Goal: Task Accomplishment & Management: Manage account settings

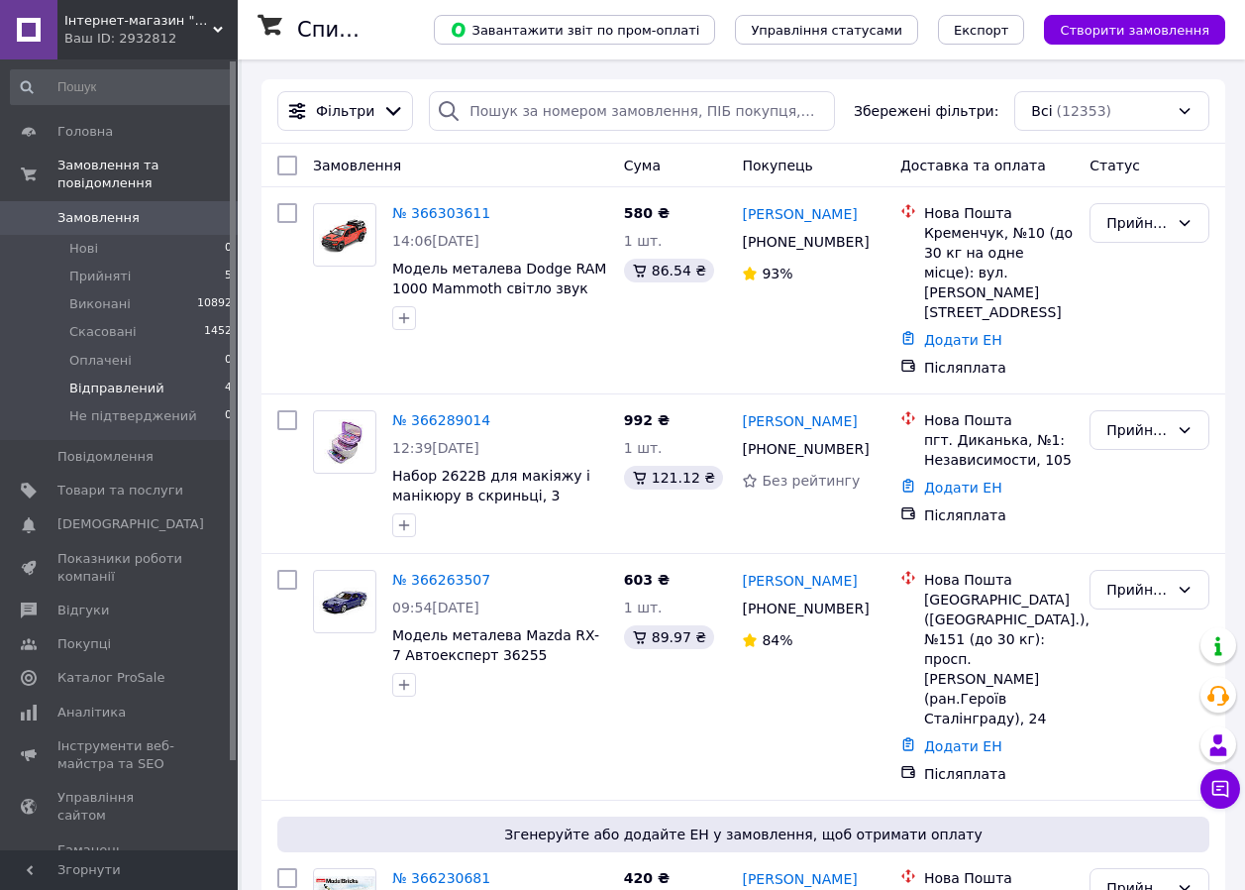
click at [142, 379] on span "Відправлений" at bounding box center [116, 388] width 95 height 18
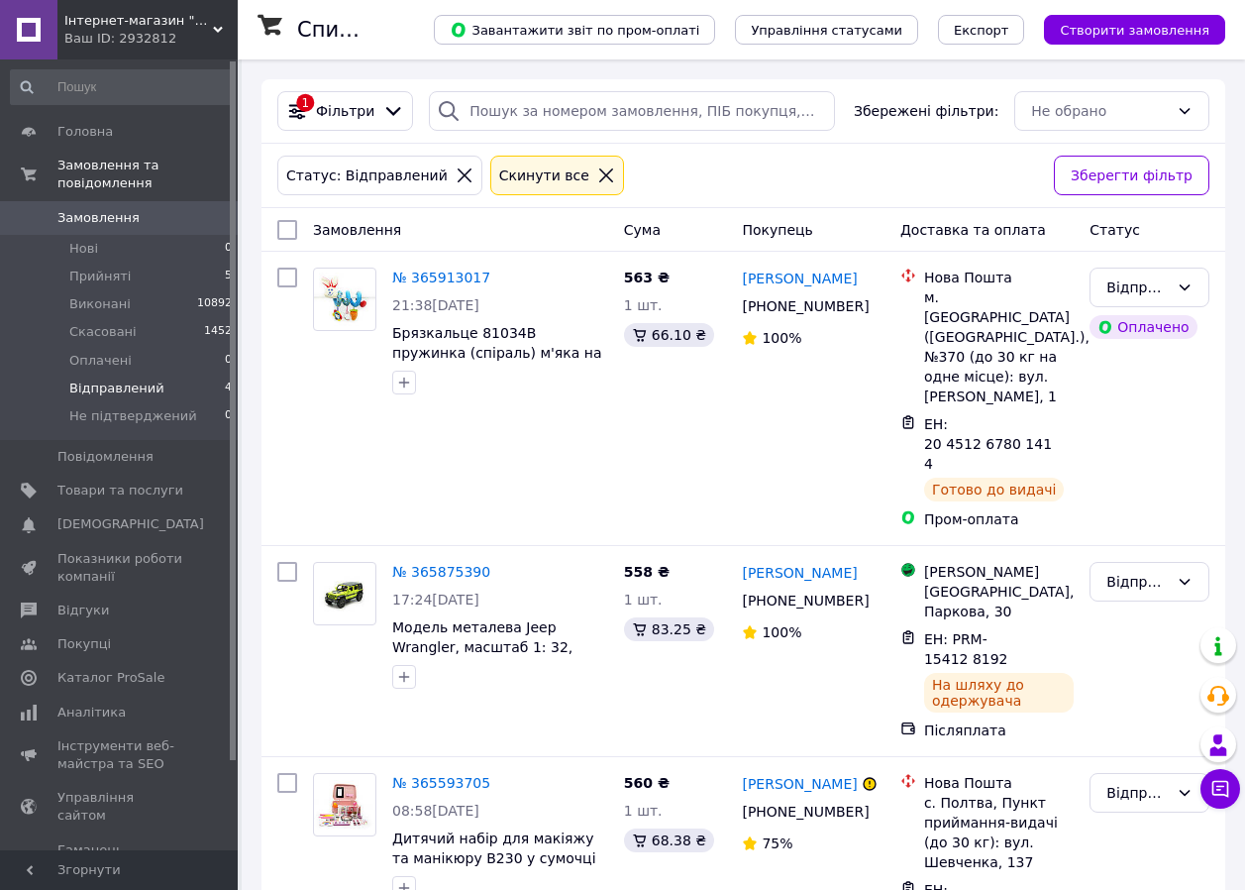
click at [597, 180] on icon at bounding box center [606, 175] width 18 height 18
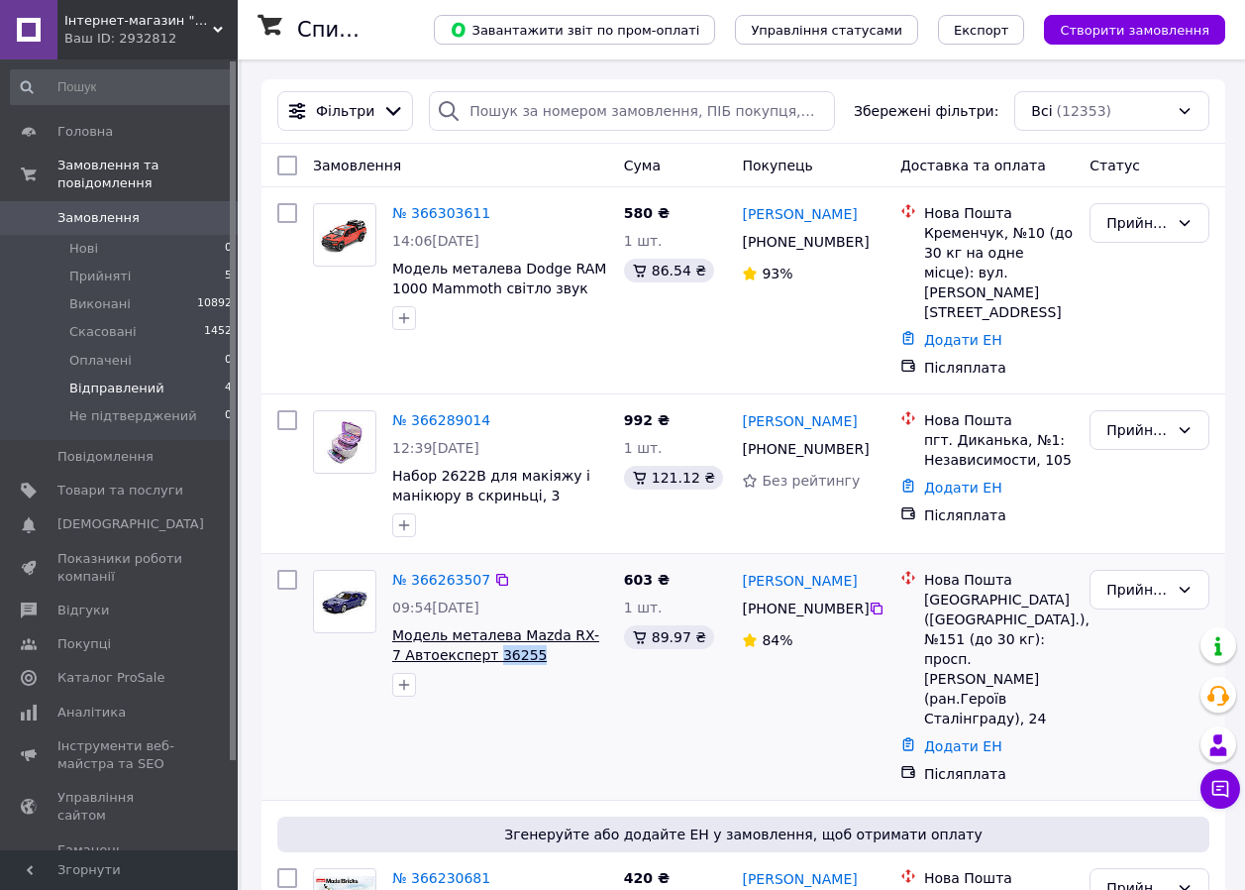
drag, startPoint x: 528, startPoint y: 616, endPoint x: 477, endPoint y: 613, distance: 50.6
click at [477, 625] on span "Модель металева Mazda RX-7 Автоексперт 36255" at bounding box center [500, 645] width 216 height 40
copy span "36255"
click at [85, 481] on span "Товари та послуги" at bounding box center [120, 490] width 126 height 18
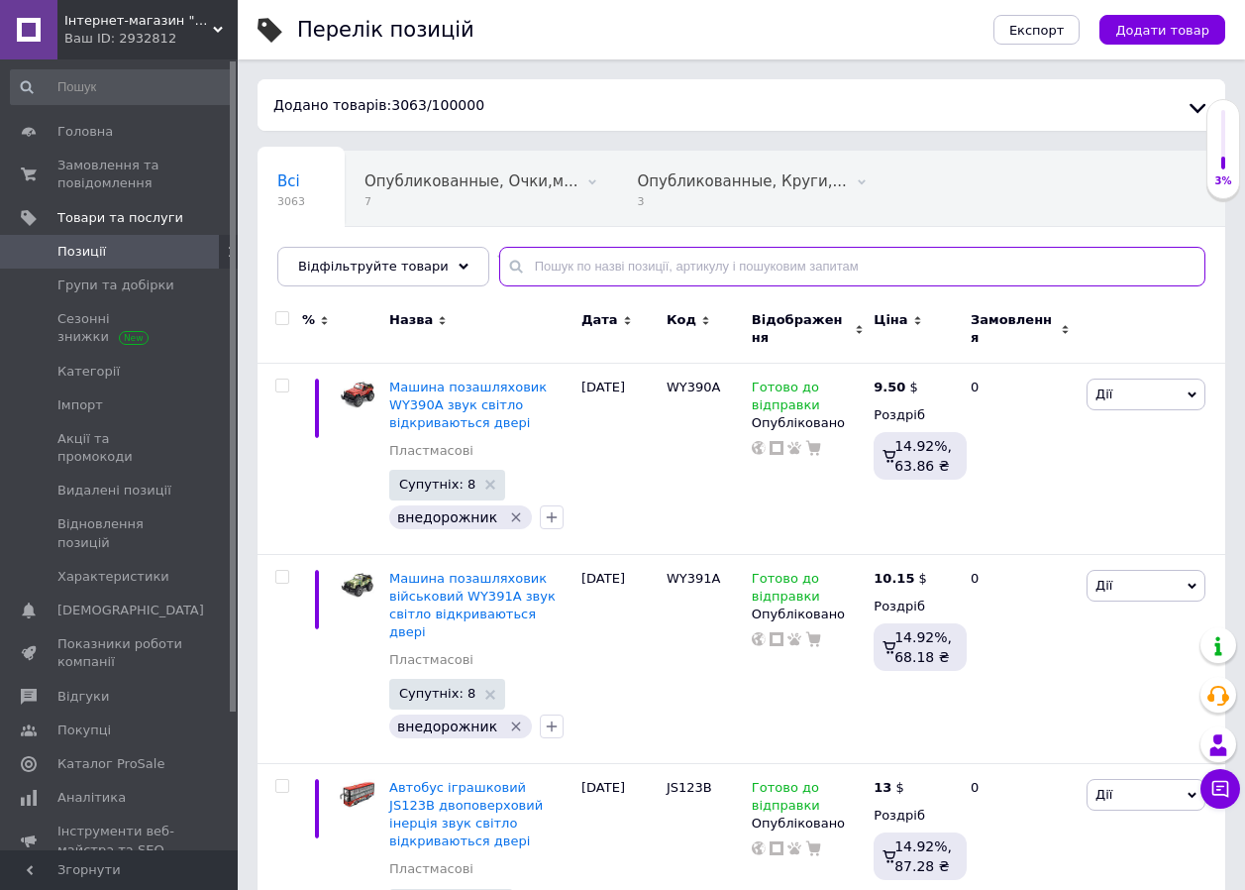
paste input "36255"
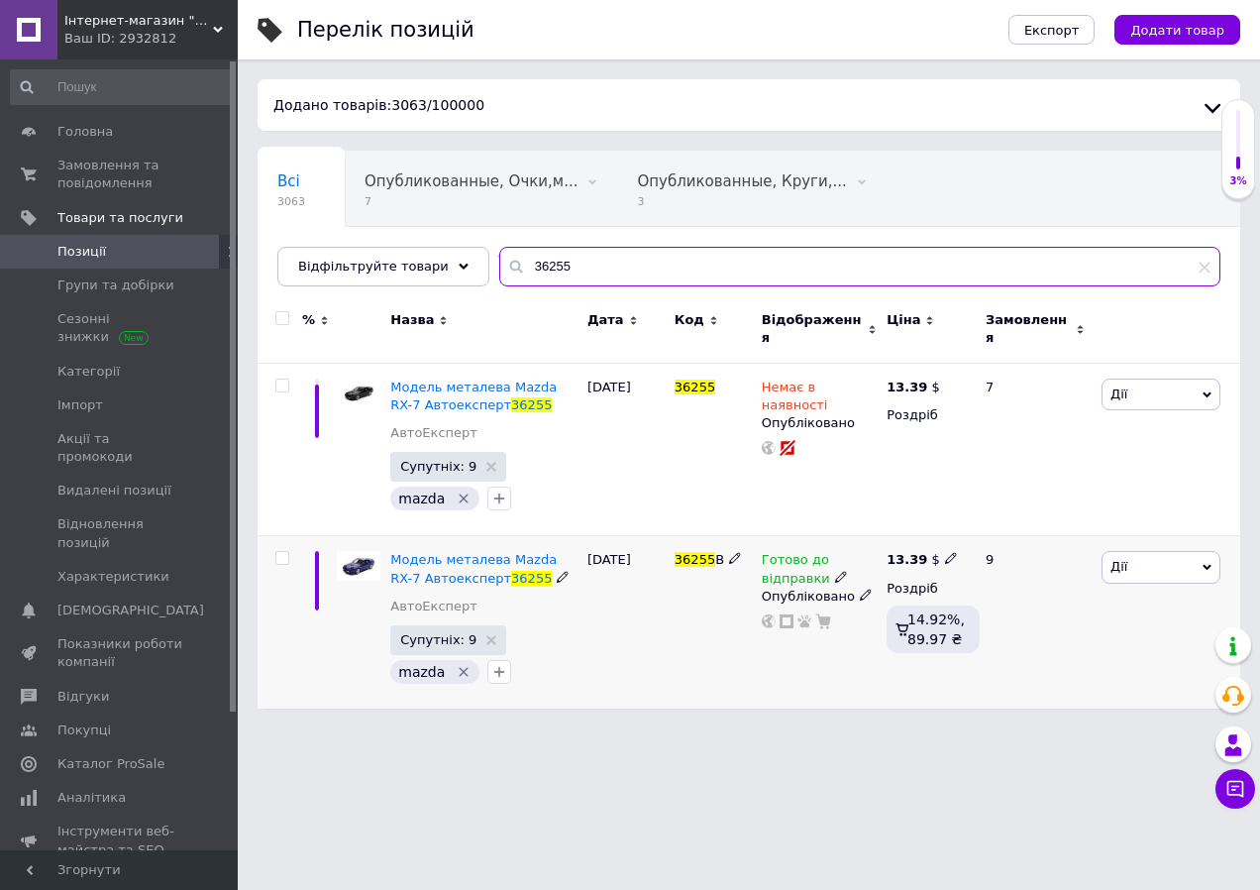
type input "36255"
click at [835, 571] on icon at bounding box center [841, 577] width 12 height 12
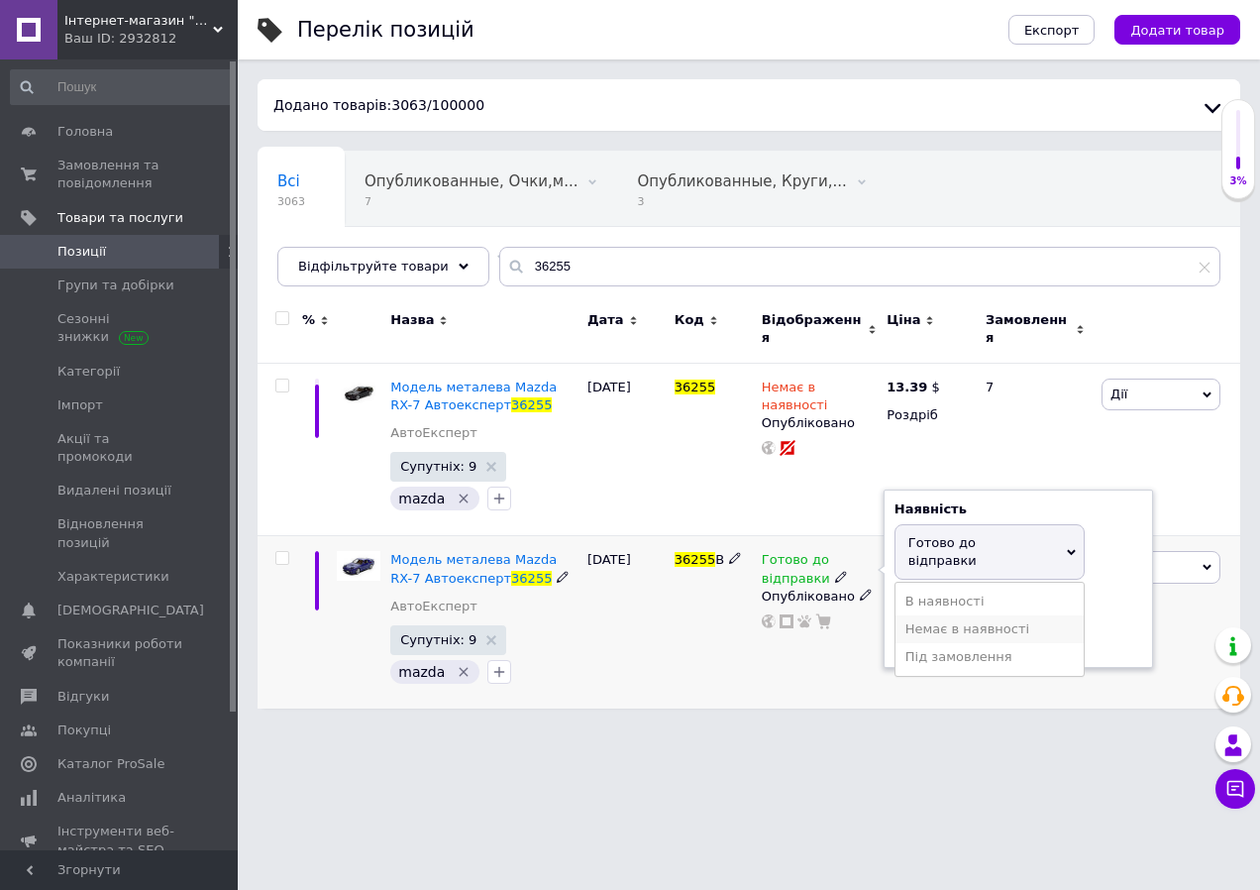
click at [918, 615] on li "Немає в наявності" at bounding box center [989, 629] width 188 height 28
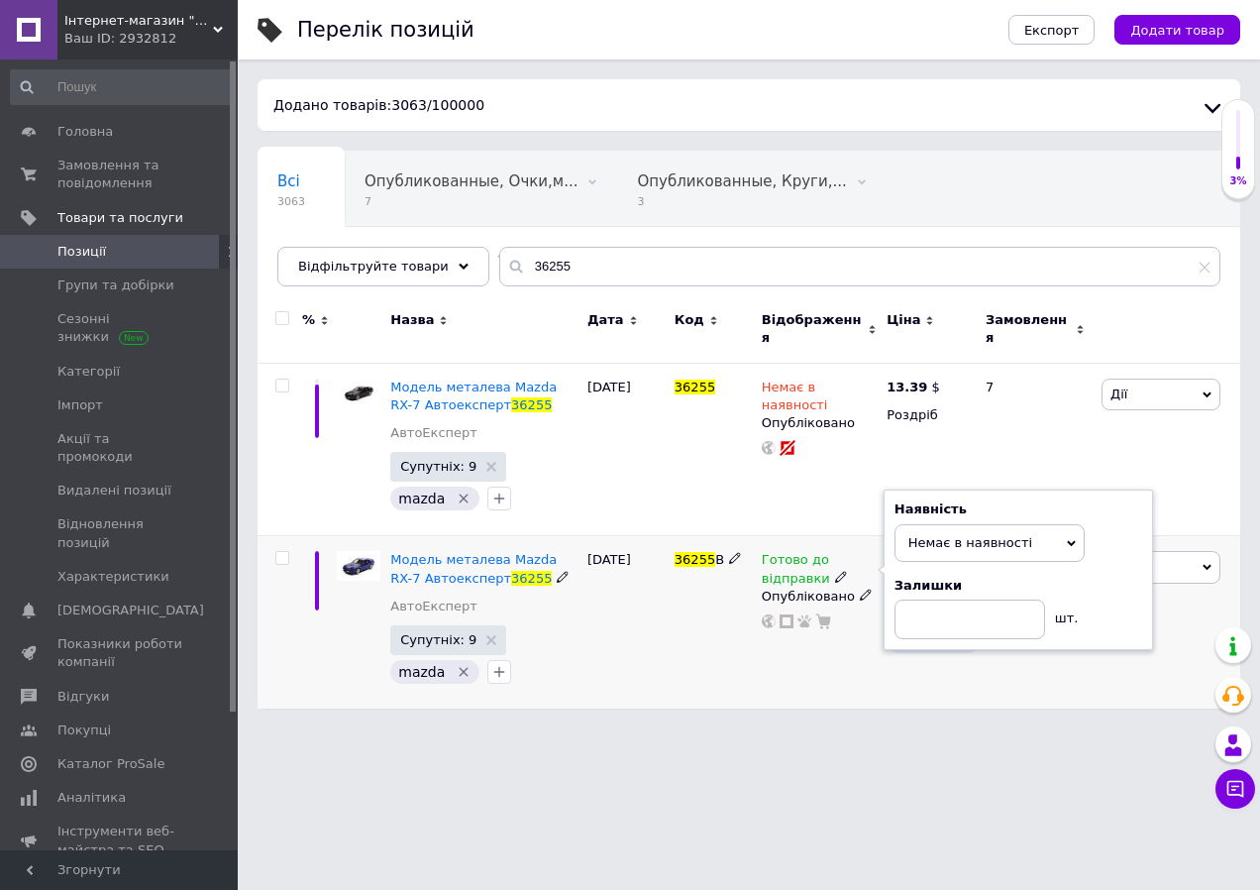
click at [686, 595] on div "36255 B" at bounding box center [713, 622] width 87 height 172
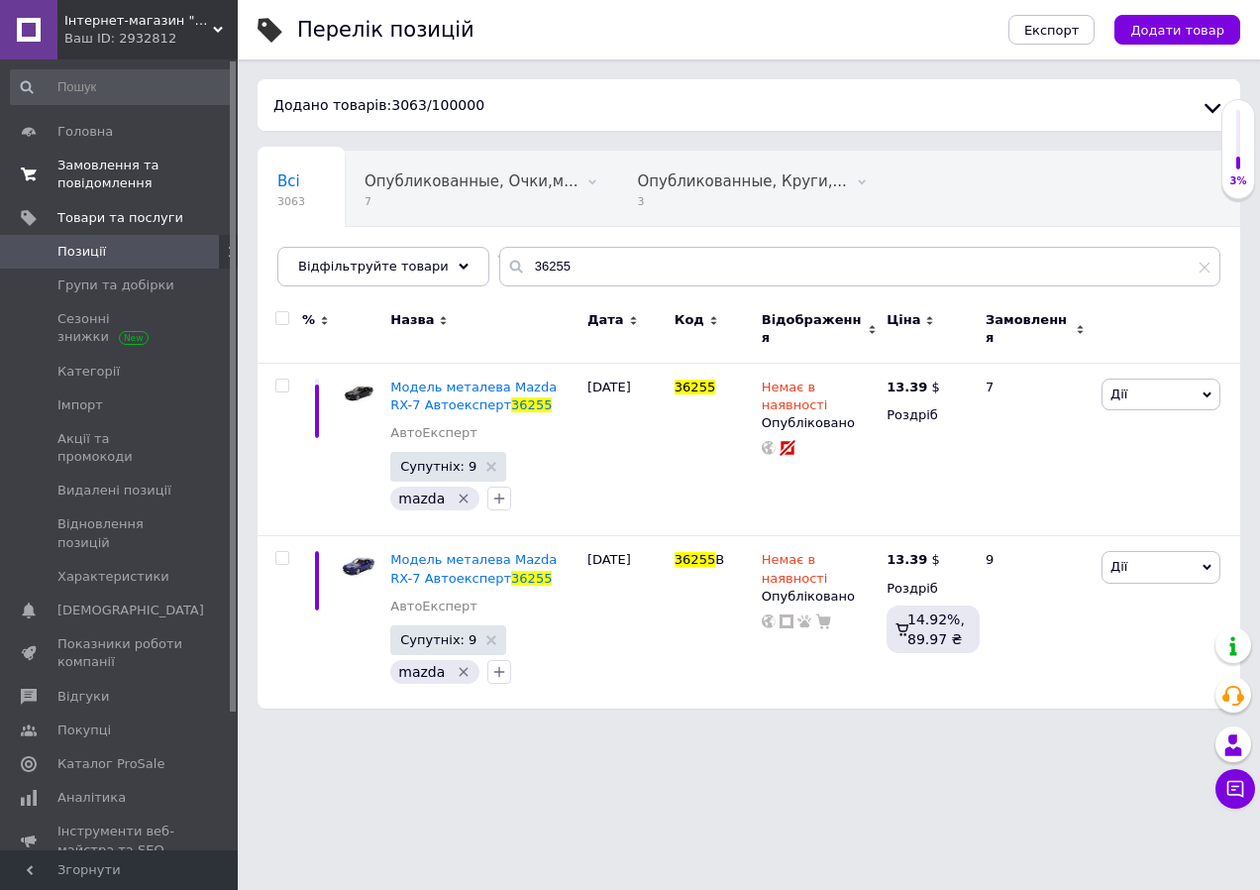
click at [59, 163] on span "Замовлення та повідомлення" at bounding box center [120, 175] width 126 height 36
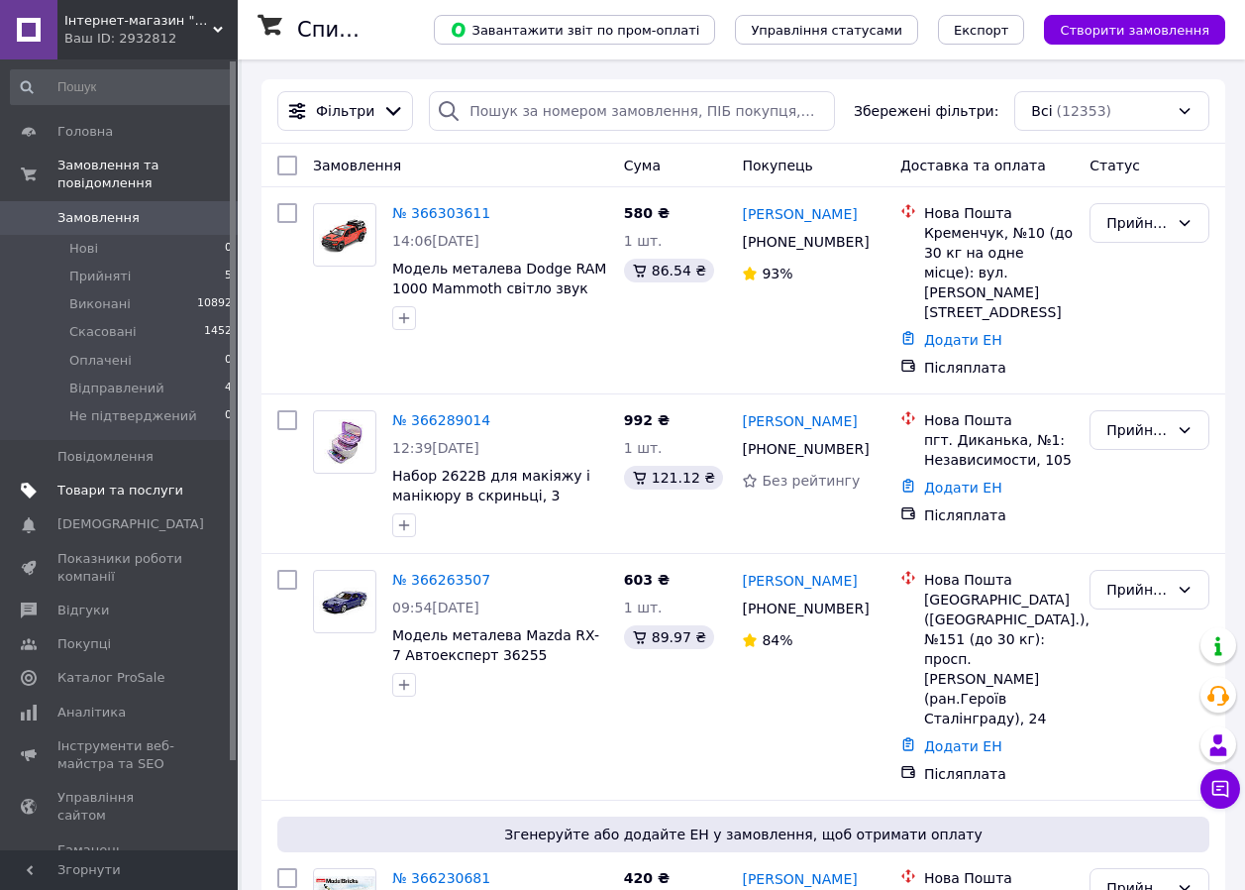
click at [86, 481] on span "Товари та послуги" at bounding box center [120, 490] width 126 height 18
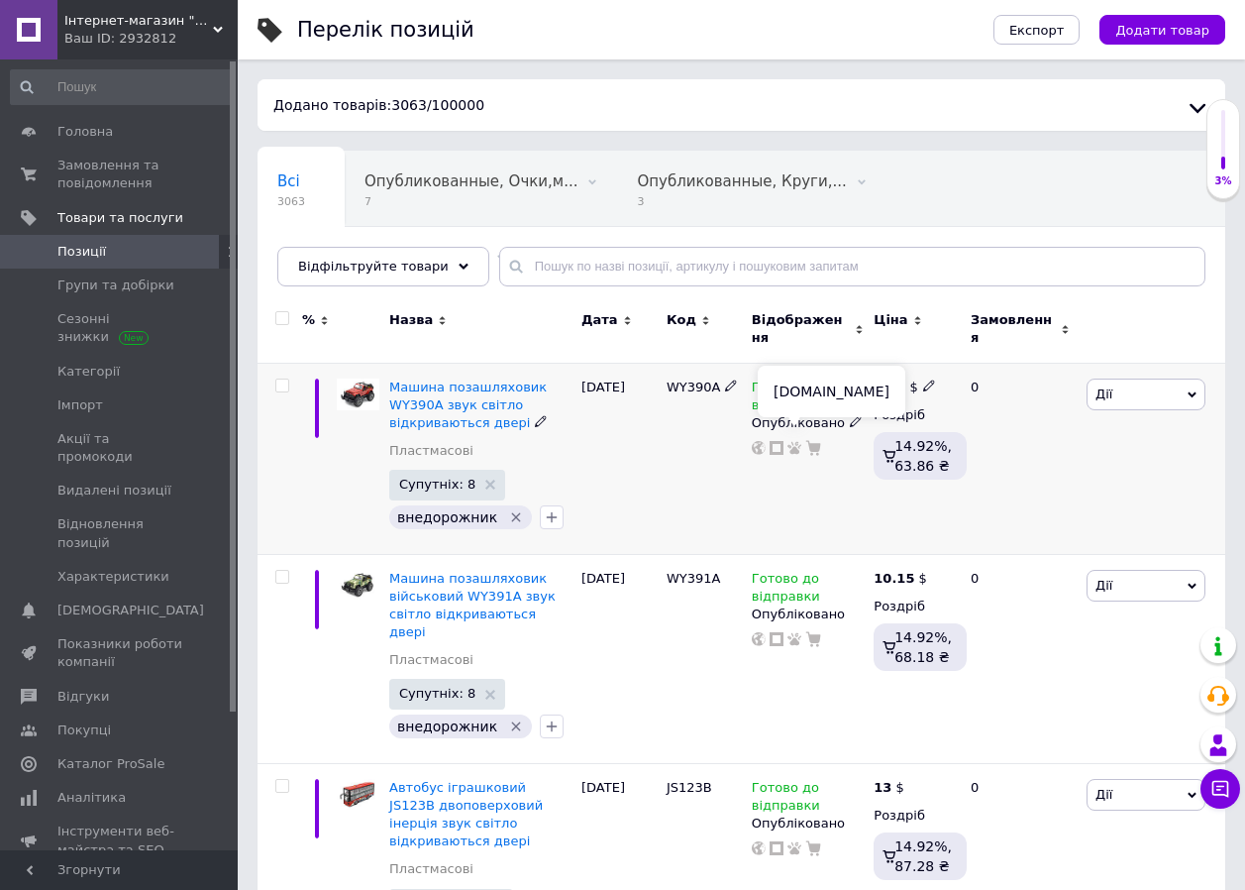
click at [791, 441] on icon at bounding box center [794, 448] width 14 height 14
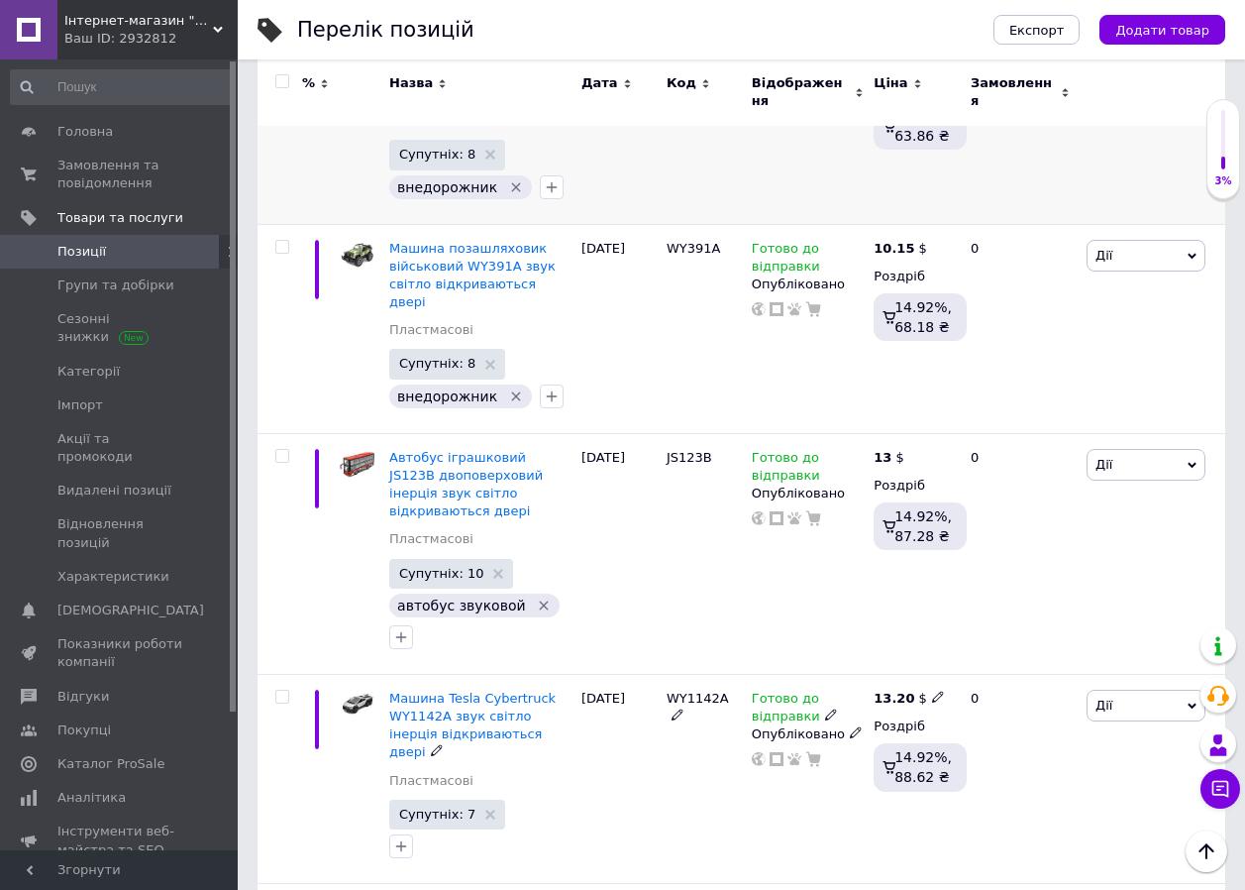
scroll to position [495, 0]
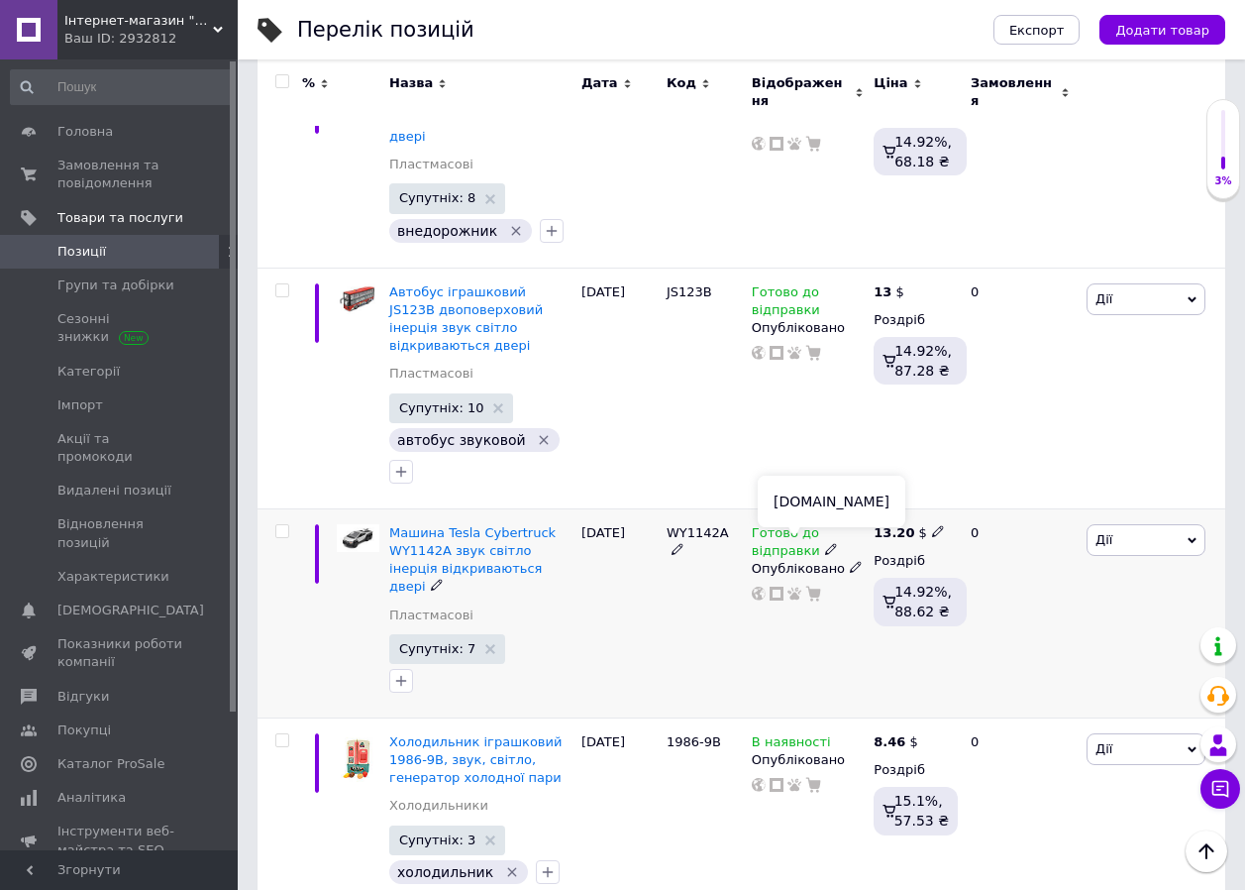
click at [797, 587] on use at bounding box center [794, 593] width 14 height 13
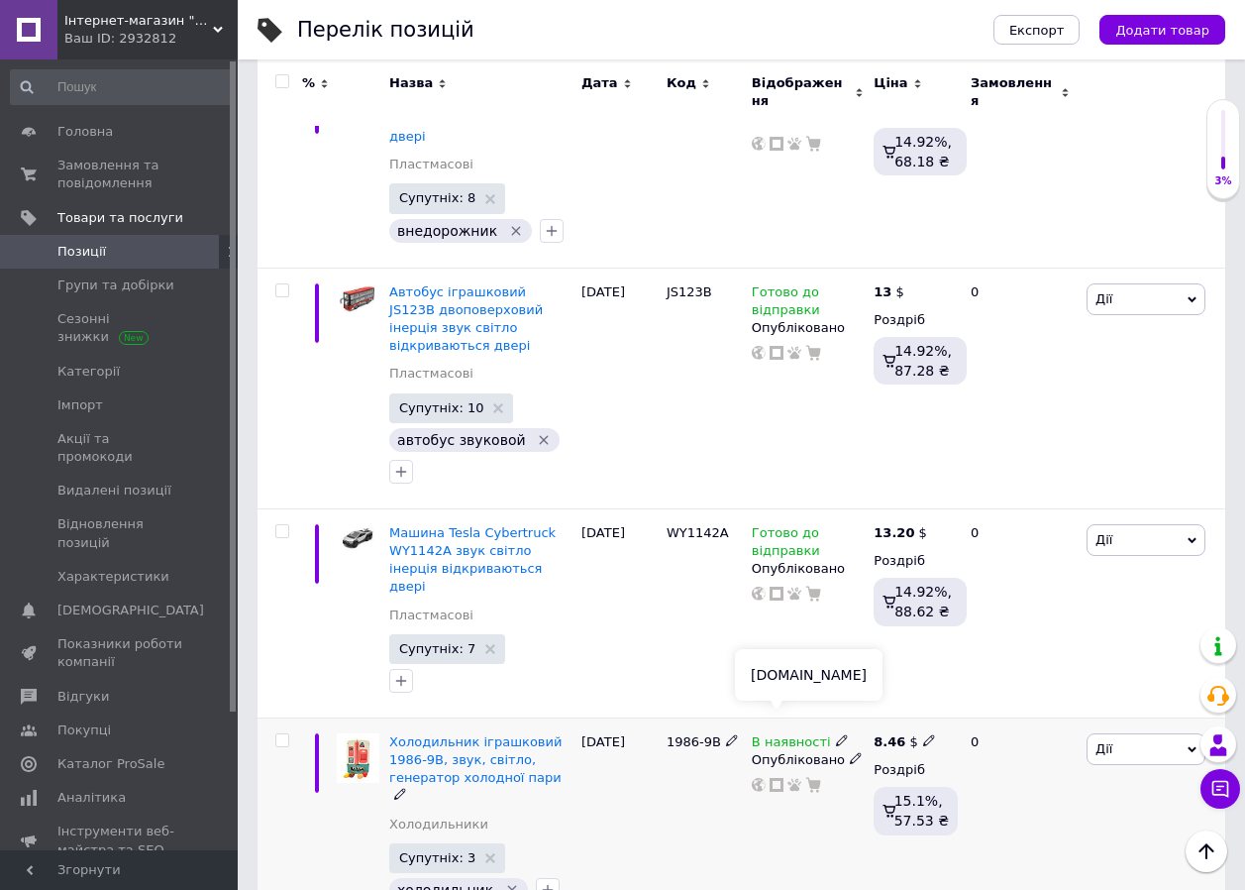
click at [776, 778] on use at bounding box center [777, 785] width 14 height 14
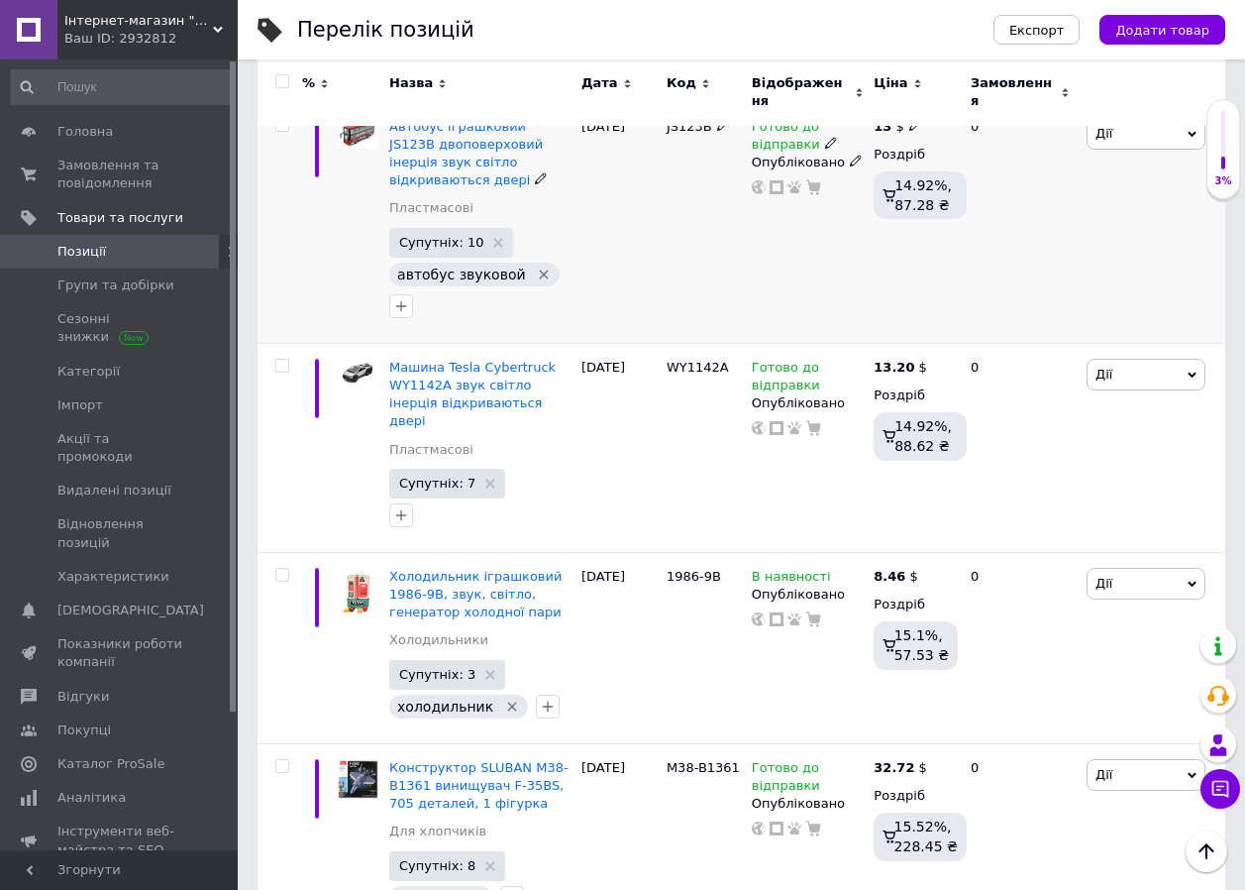
scroll to position [825, 0]
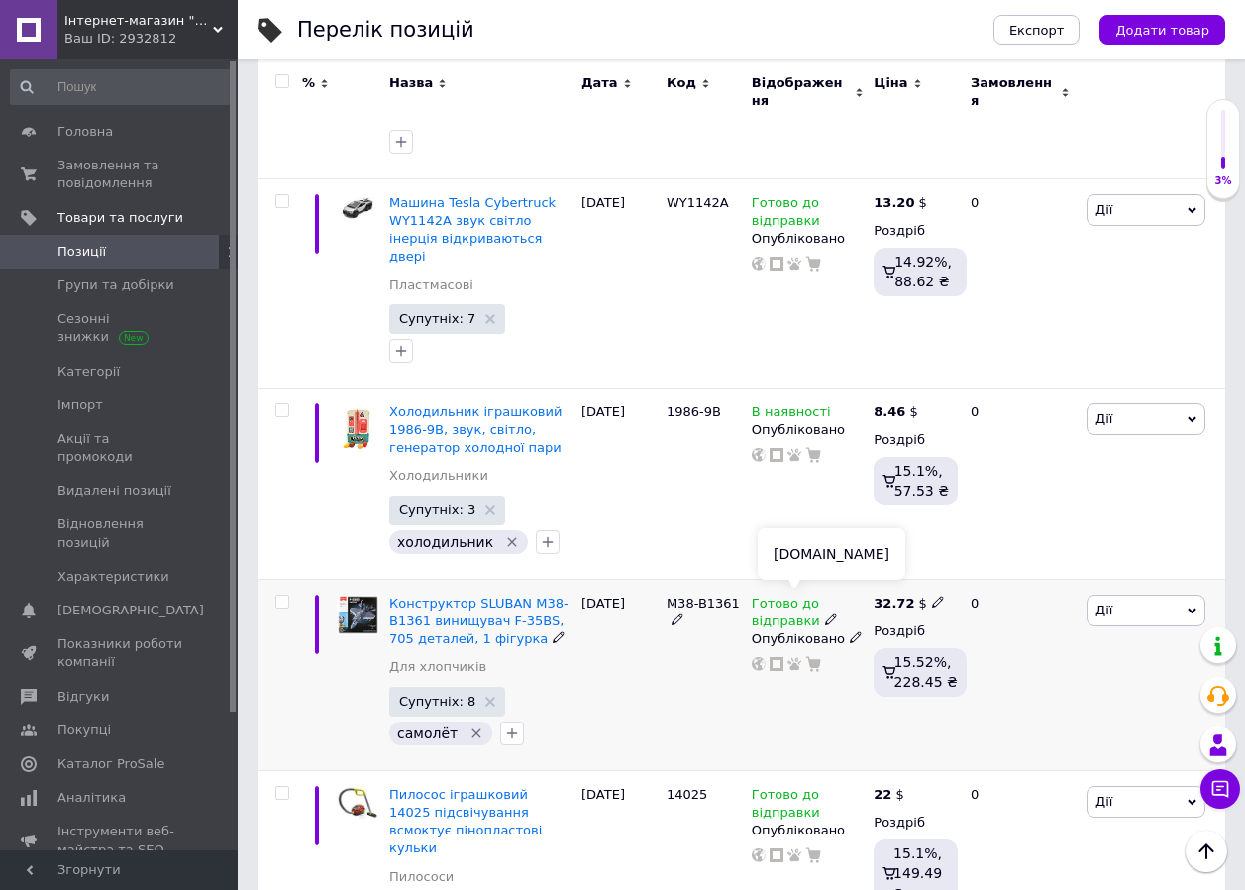
click at [792, 658] on use at bounding box center [794, 664] width 14 height 13
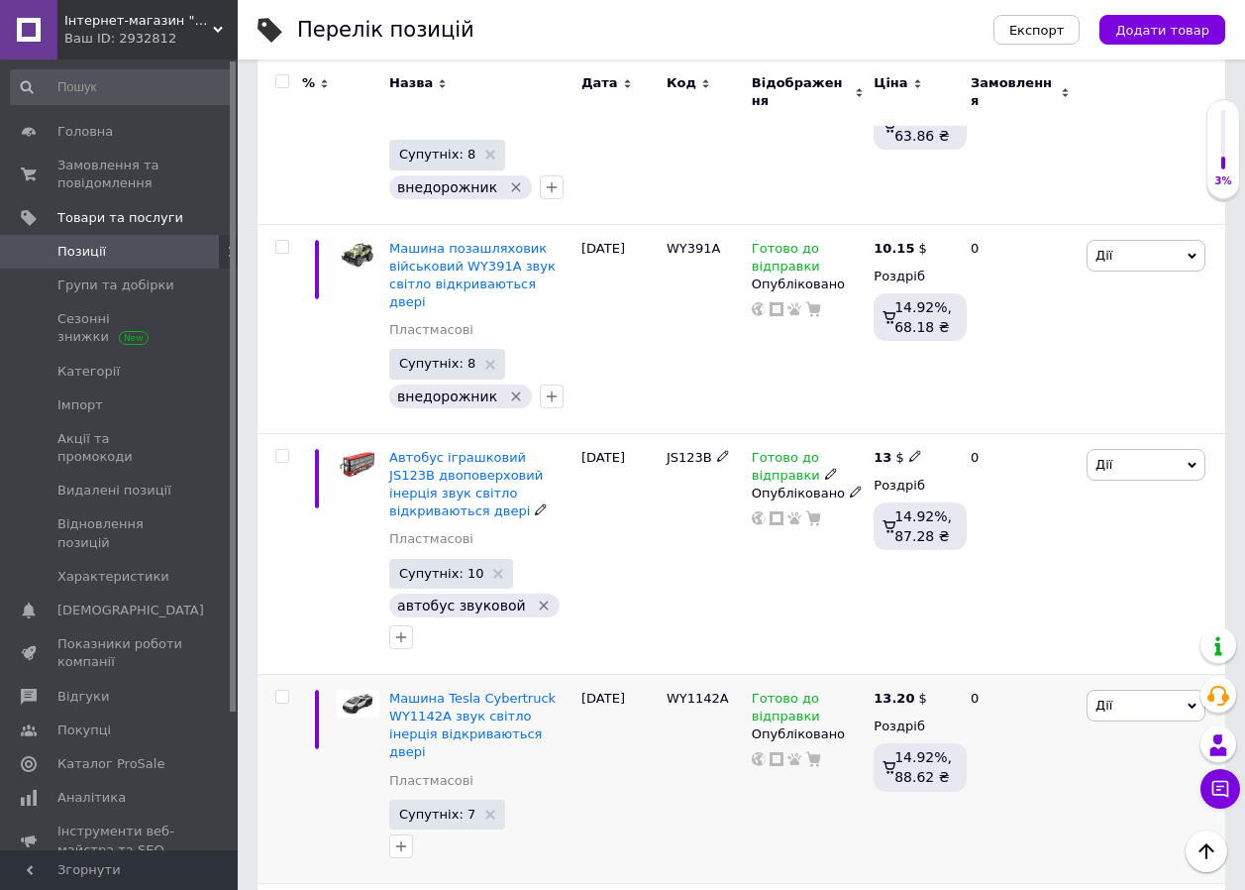
scroll to position [0, 0]
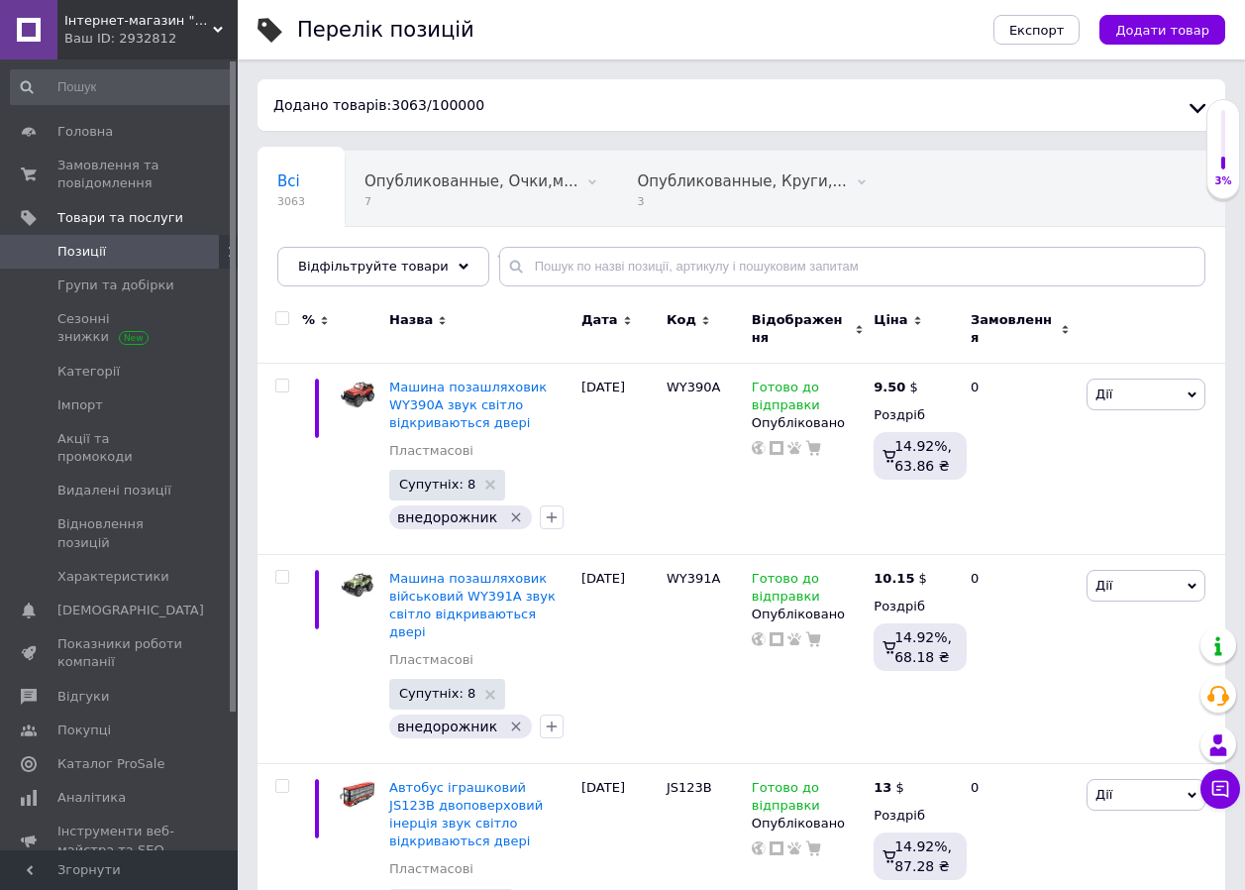
click at [593, 322] on span "Дата" at bounding box center [599, 320] width 37 height 18
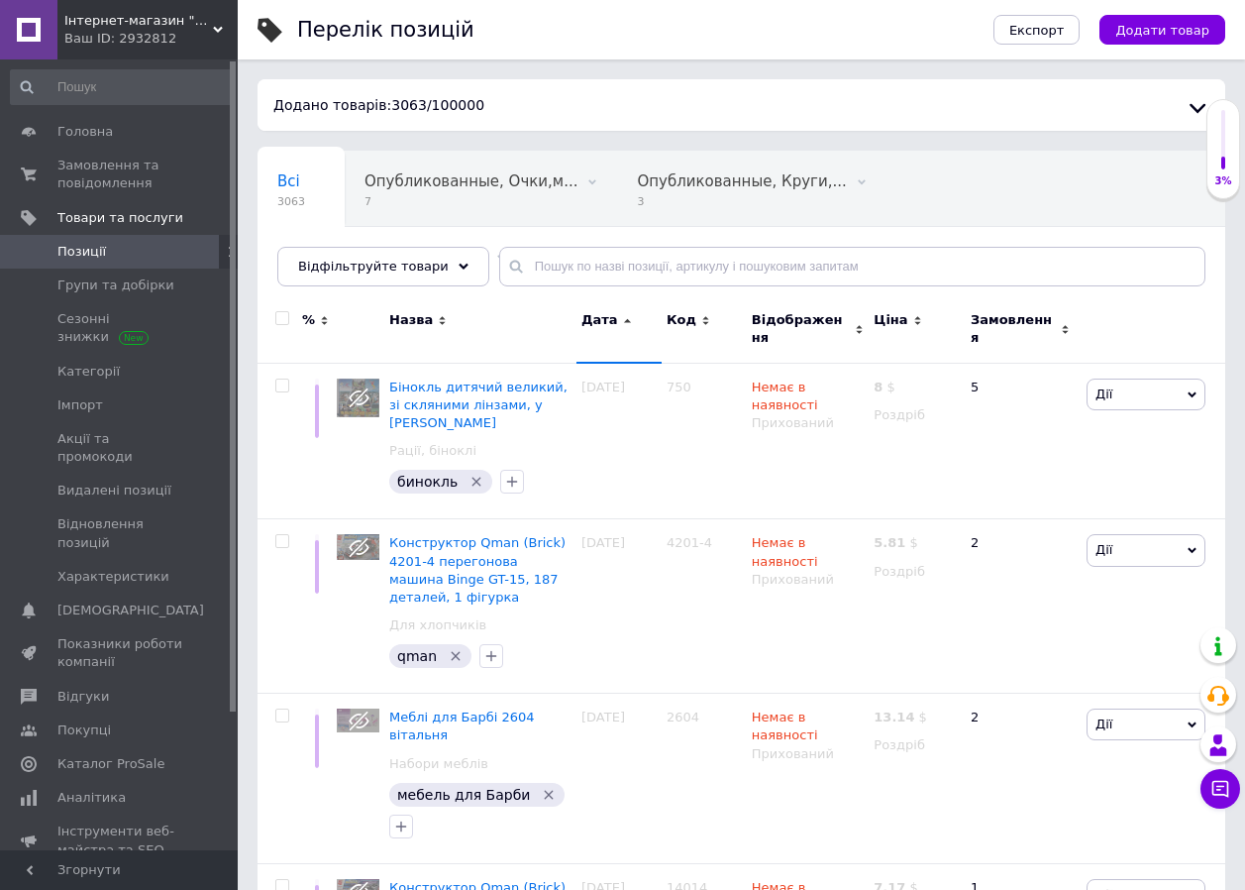
click at [593, 322] on span "Дата" at bounding box center [599, 320] width 37 height 18
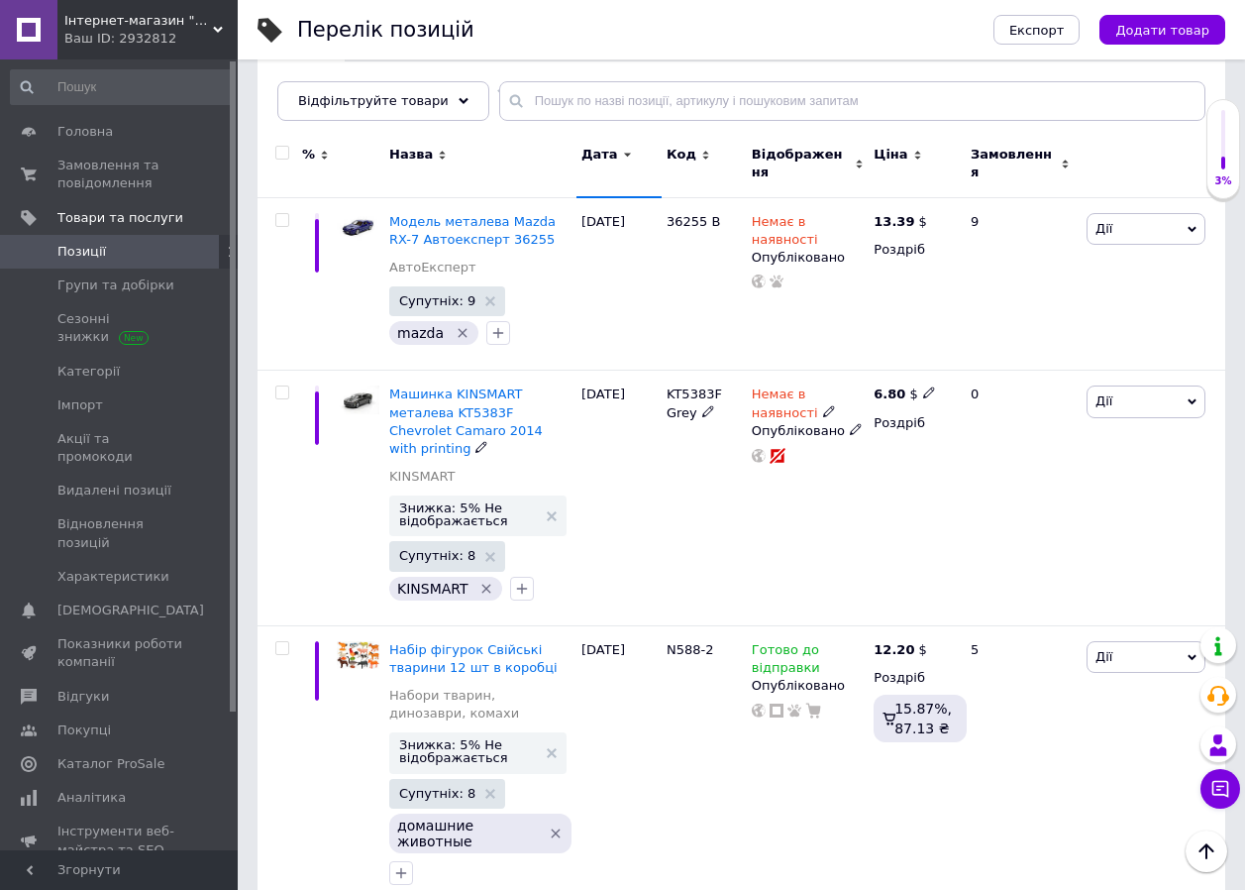
scroll to position [495, 0]
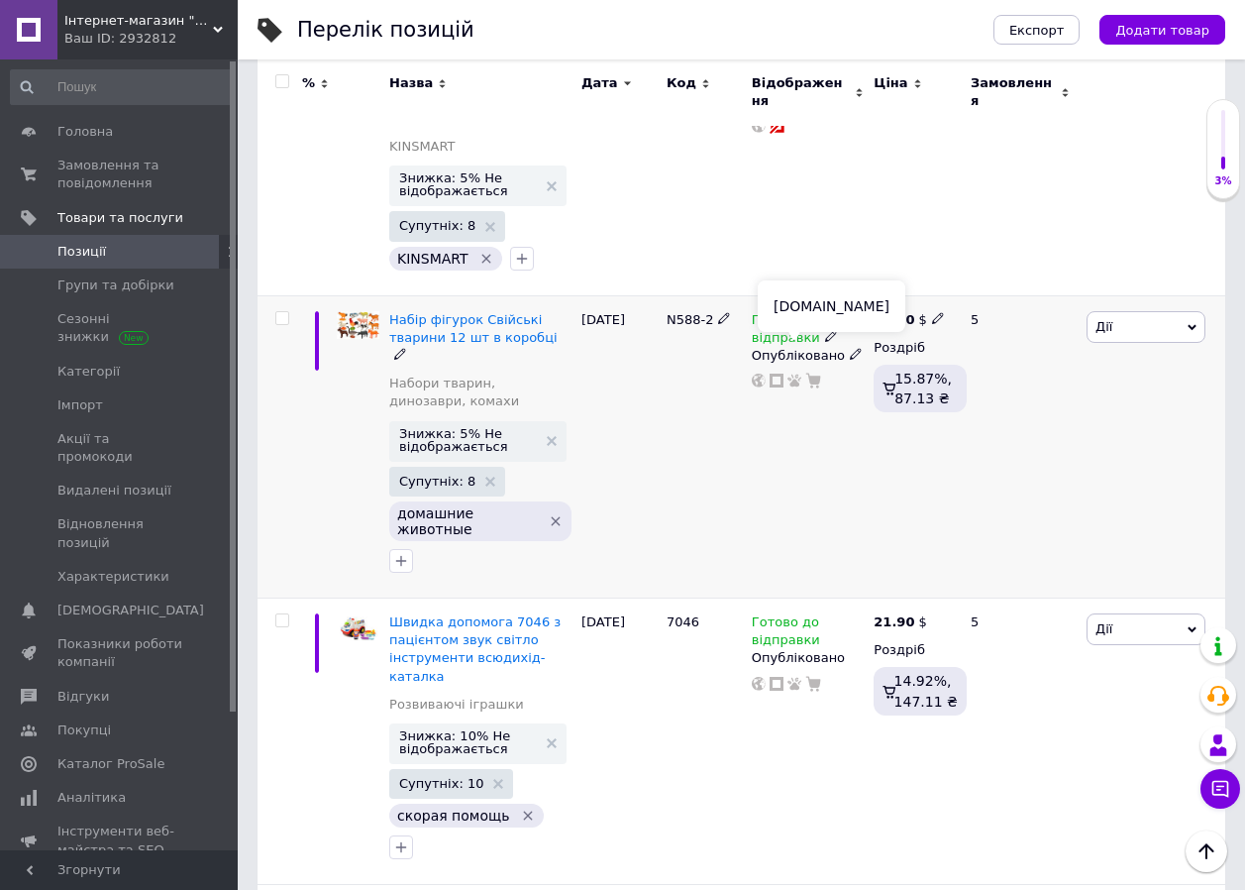
click at [794, 374] on use at bounding box center [794, 380] width 14 height 13
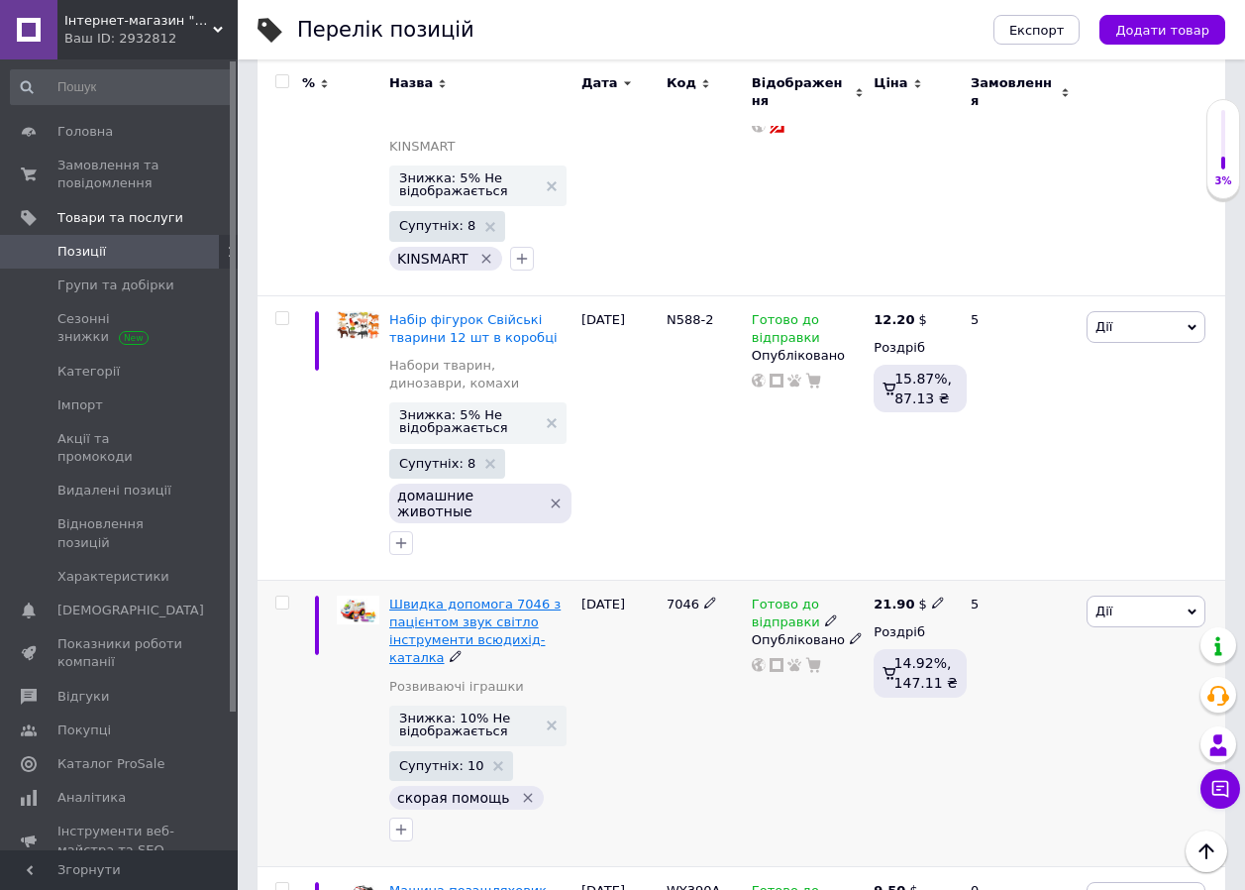
scroll to position [825, 0]
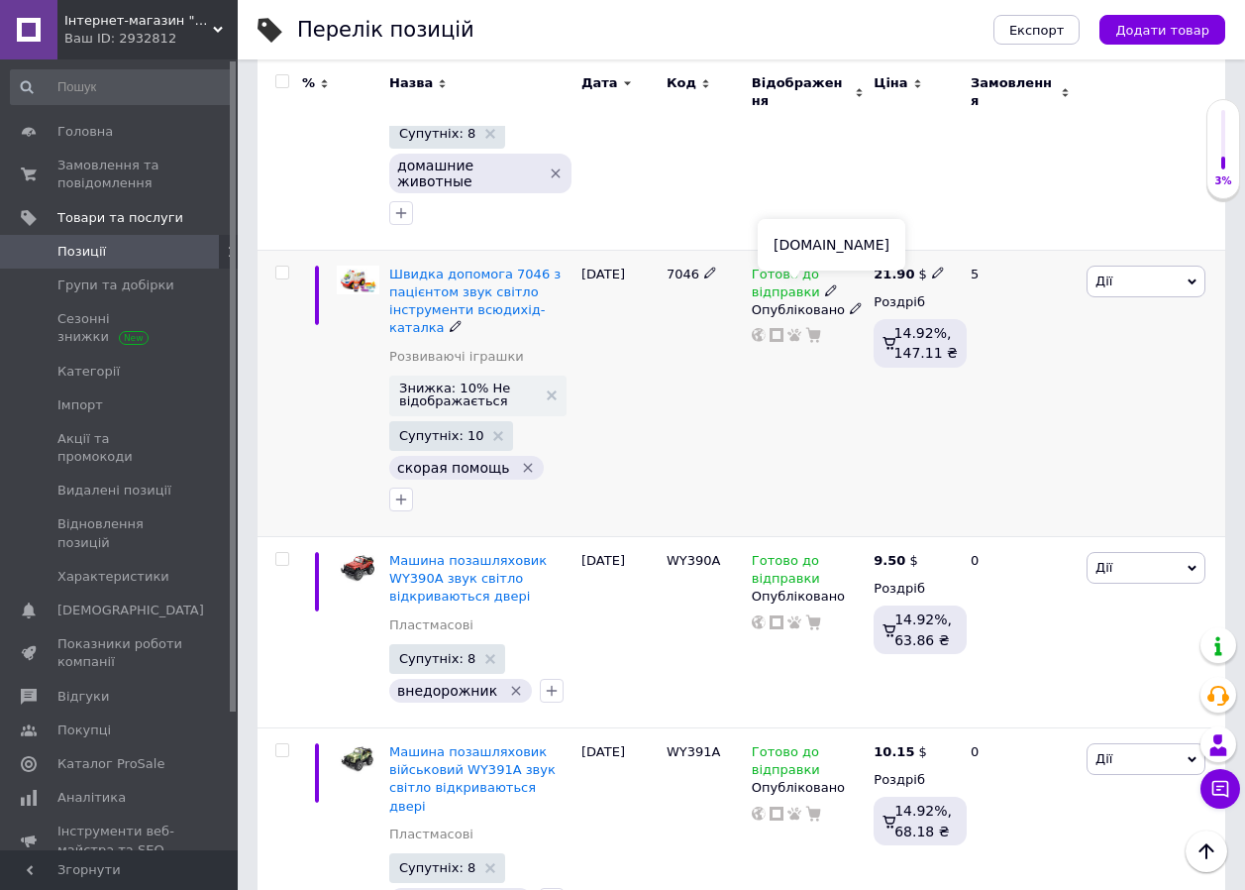
click at [787, 328] on icon at bounding box center [794, 335] width 14 height 14
click at [779, 328] on icon at bounding box center [777, 335] width 14 height 14
click at [791, 328] on icon at bounding box center [794, 335] width 14 height 14
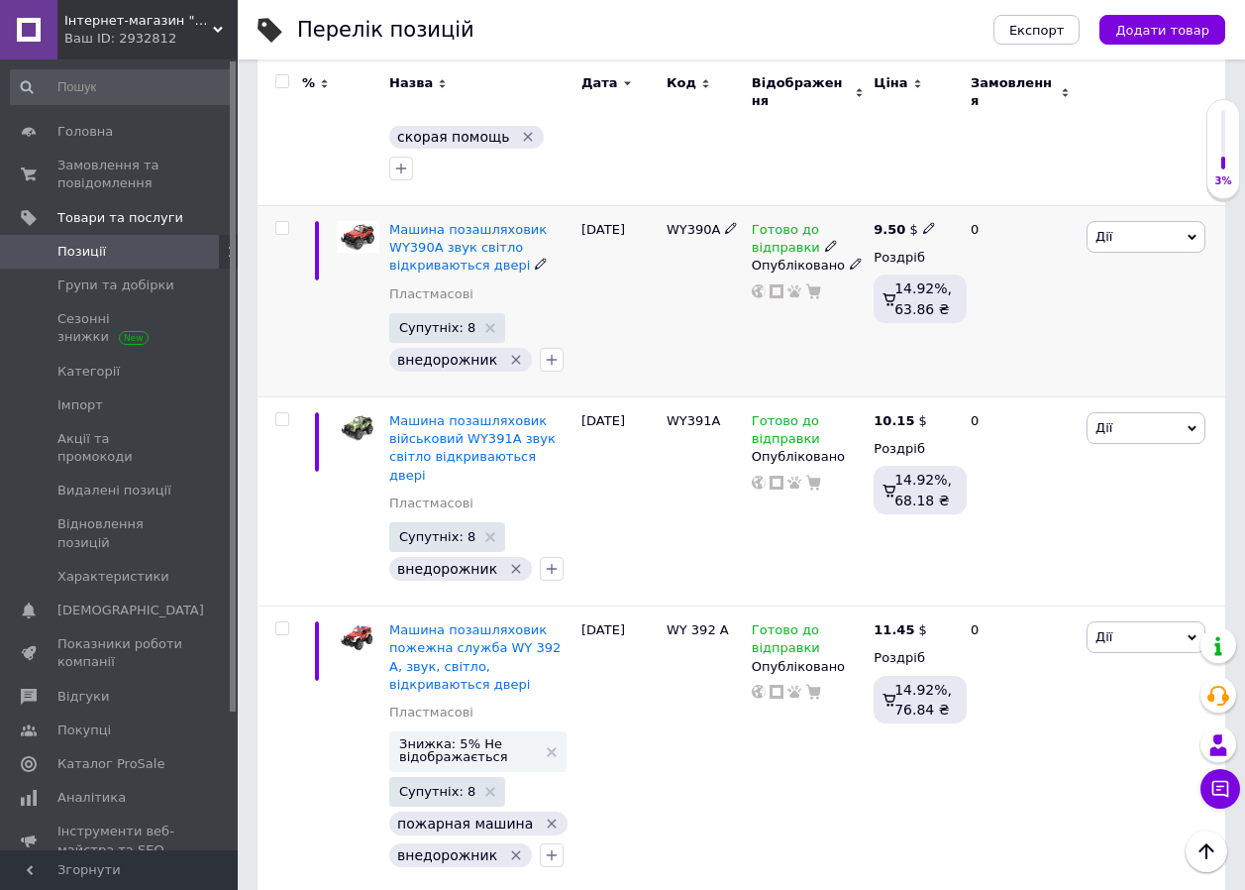
scroll to position [1320, 0]
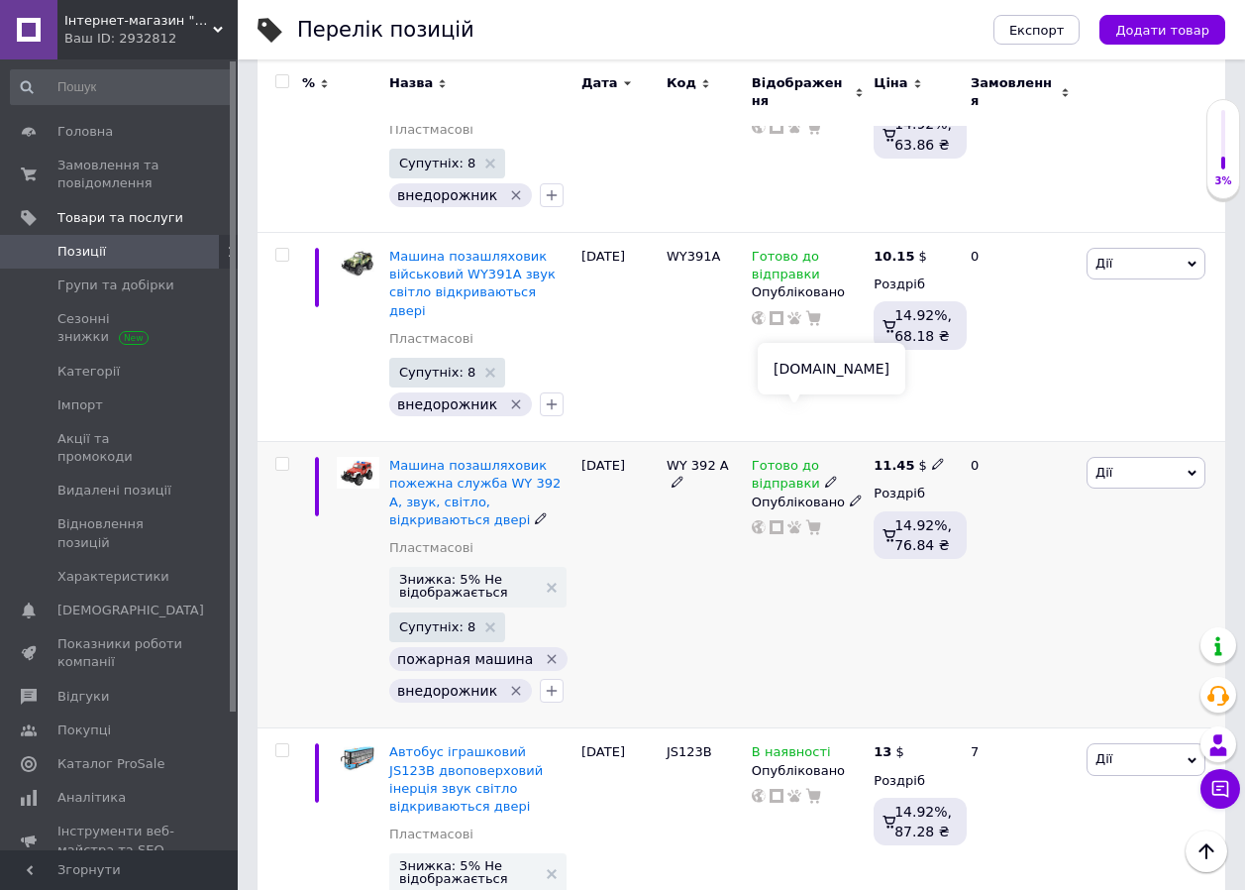
click at [800, 520] on icon at bounding box center [794, 527] width 14 height 14
click at [799, 311] on icon at bounding box center [794, 318] width 14 height 14
click at [798, 520] on icon at bounding box center [794, 527] width 14 height 14
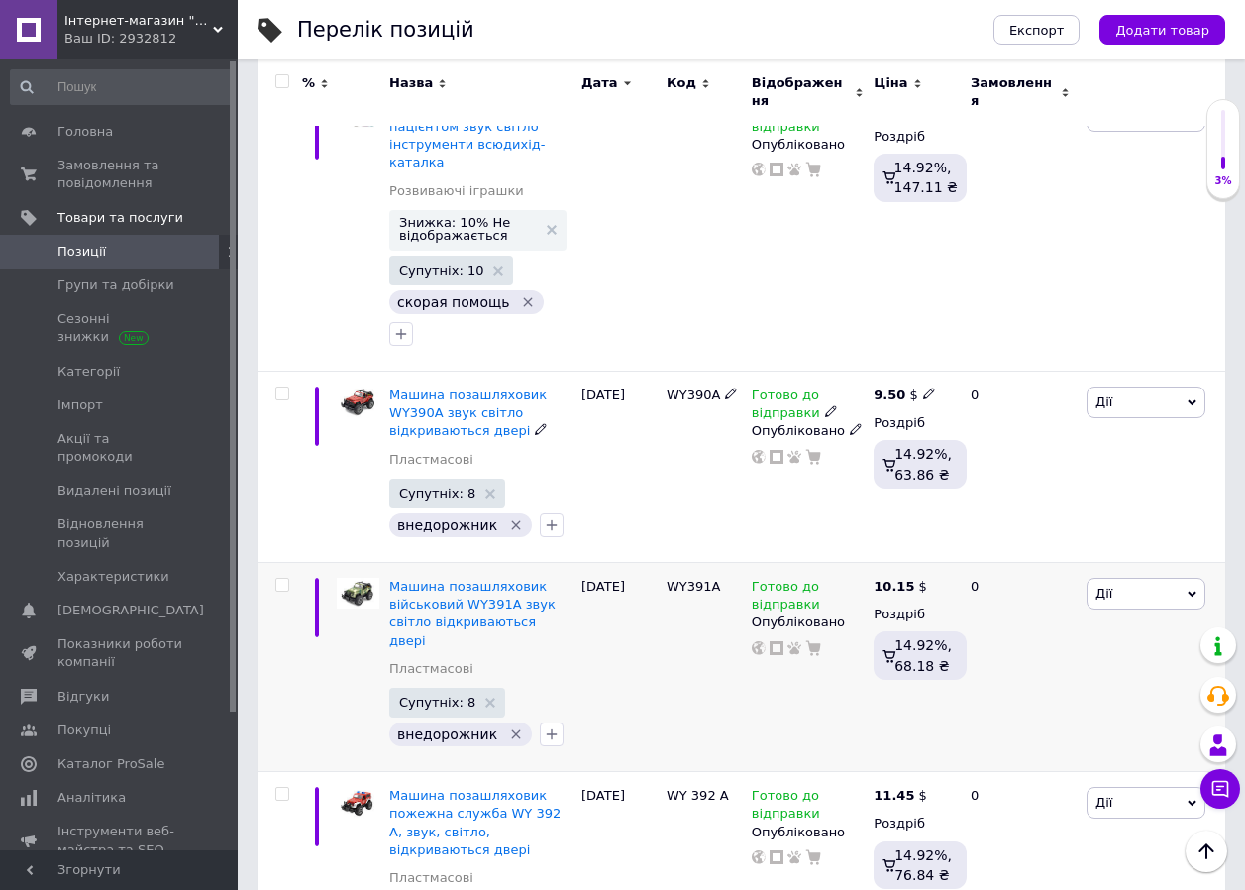
scroll to position [825, 0]
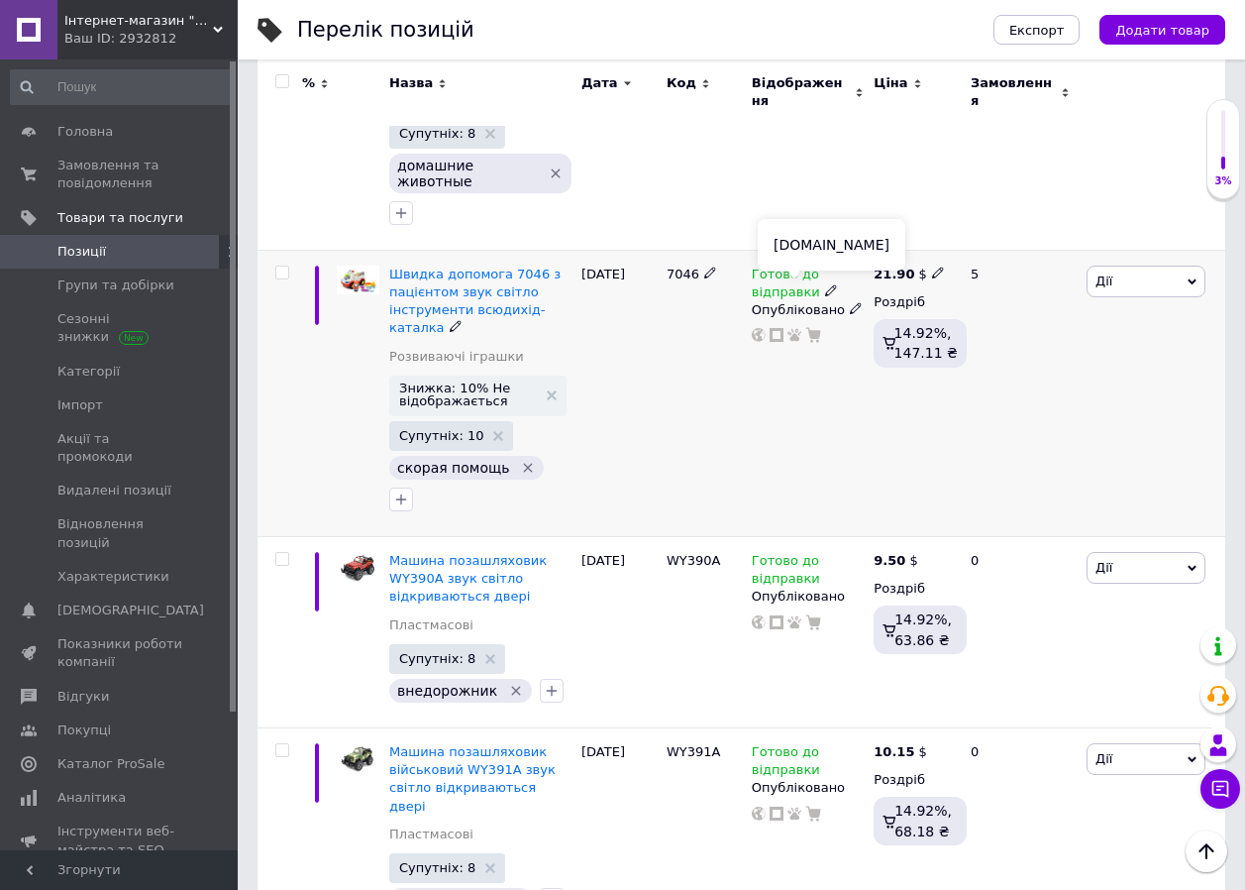
click at [794, 329] on use at bounding box center [794, 335] width 14 height 13
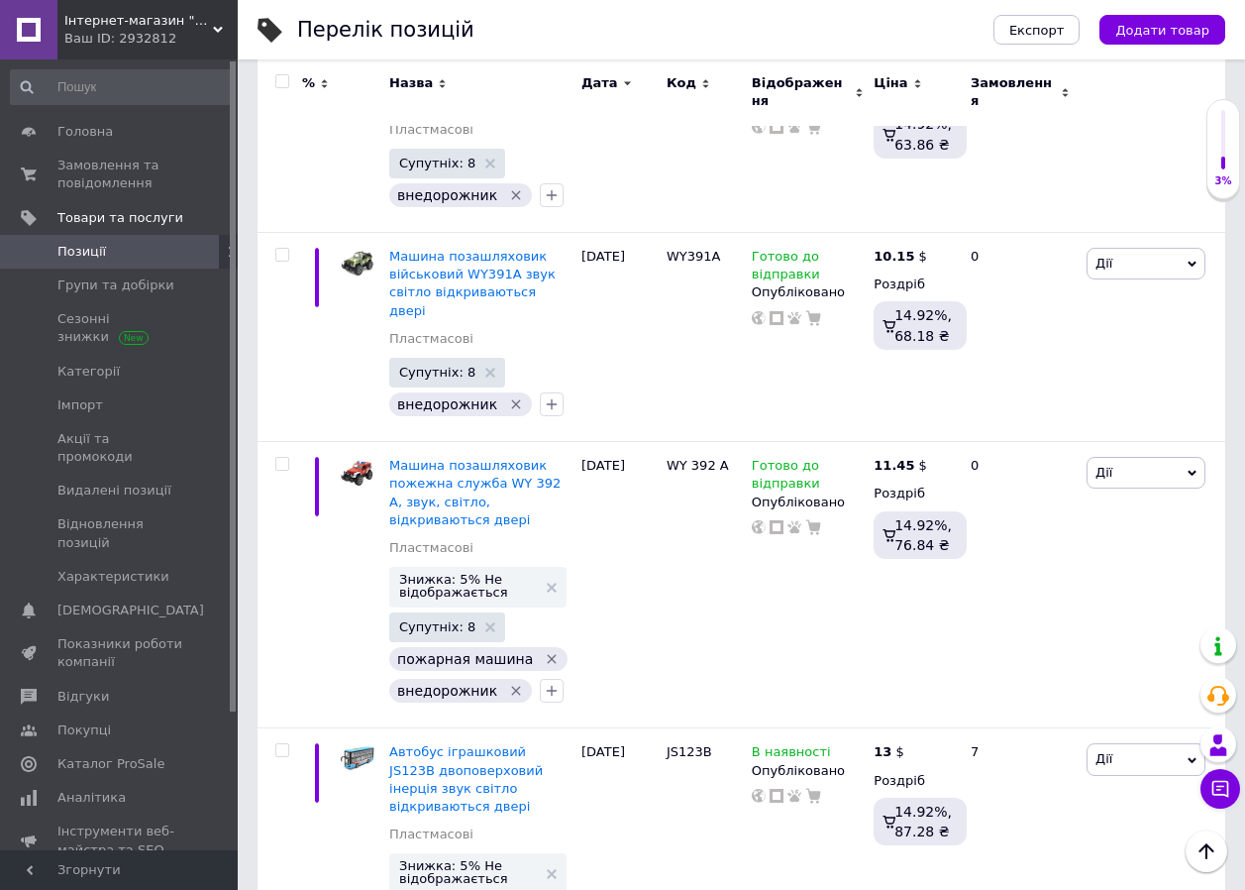
scroll to position [1303, 0]
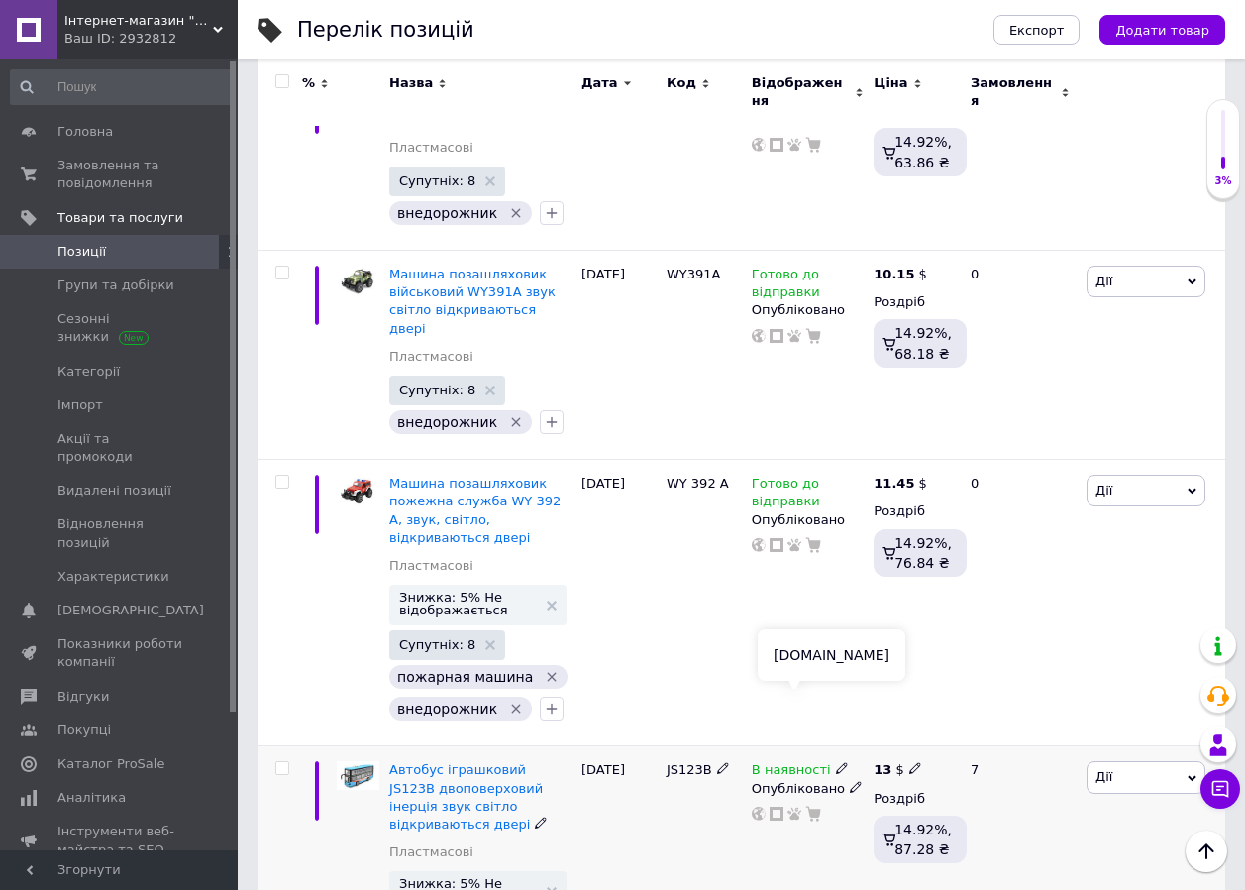
click at [791, 806] on icon at bounding box center [794, 813] width 14 height 14
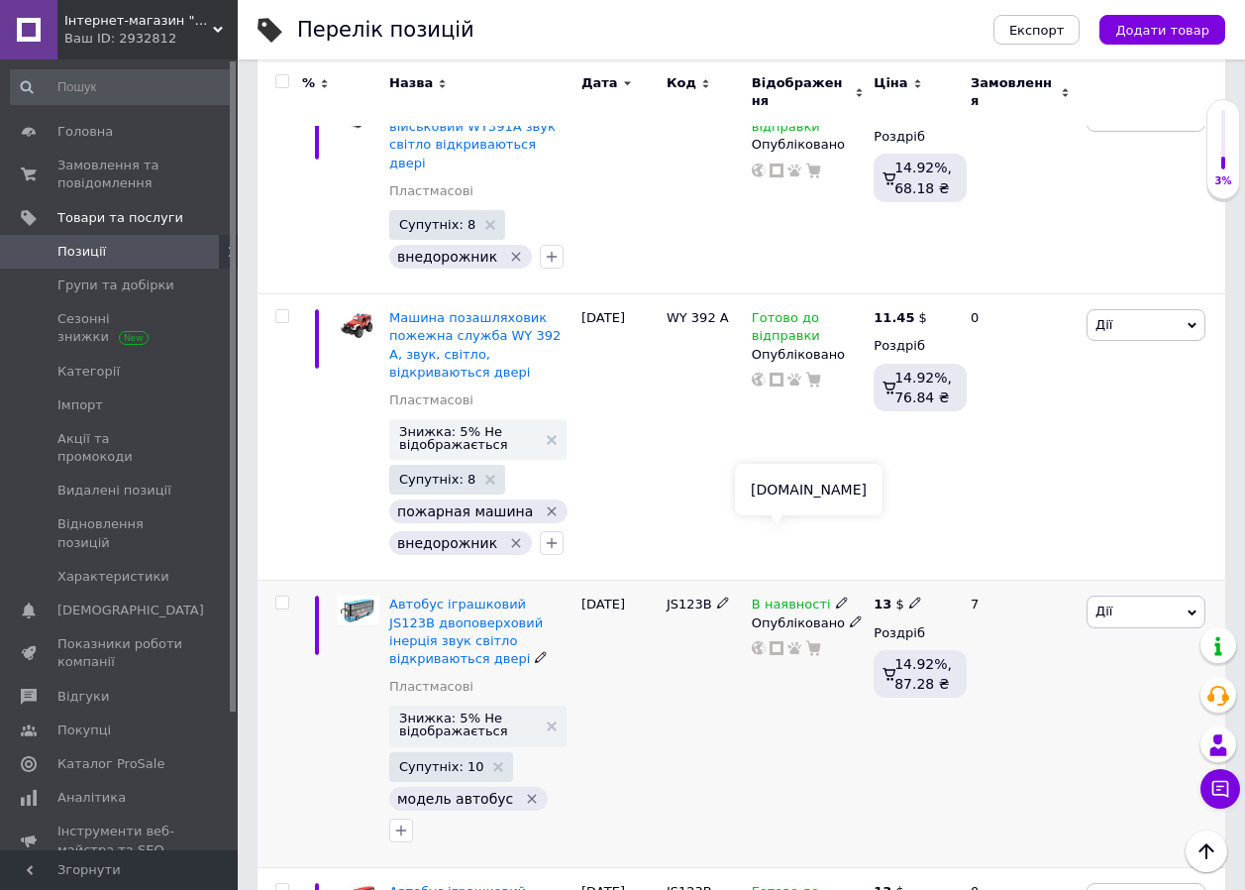
click at [778, 641] on icon at bounding box center [777, 648] width 14 height 14
click at [795, 641] on use at bounding box center [794, 647] width 14 height 13
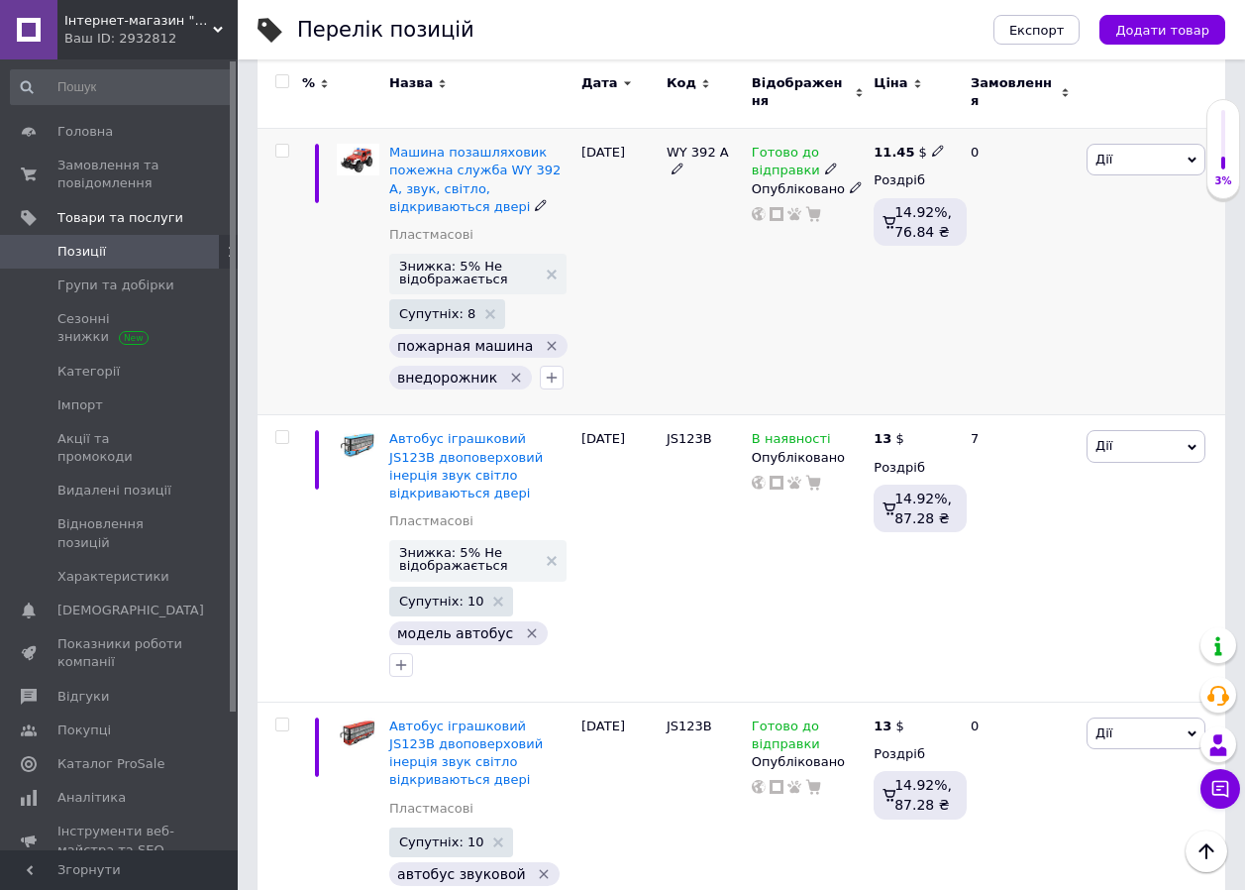
scroll to position [1798, 0]
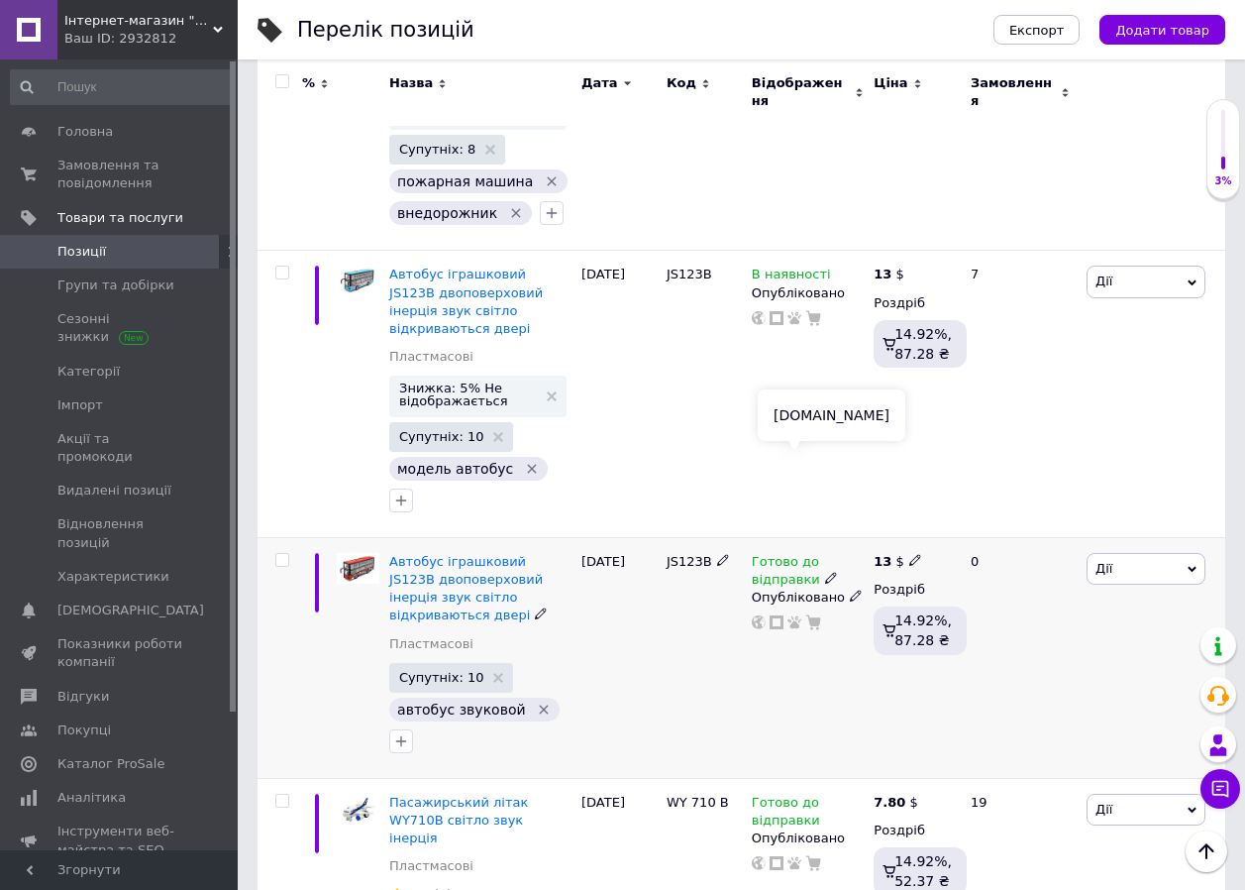
click at [795, 616] on use at bounding box center [794, 622] width 14 height 13
click at [798, 857] on use at bounding box center [794, 863] width 14 height 13
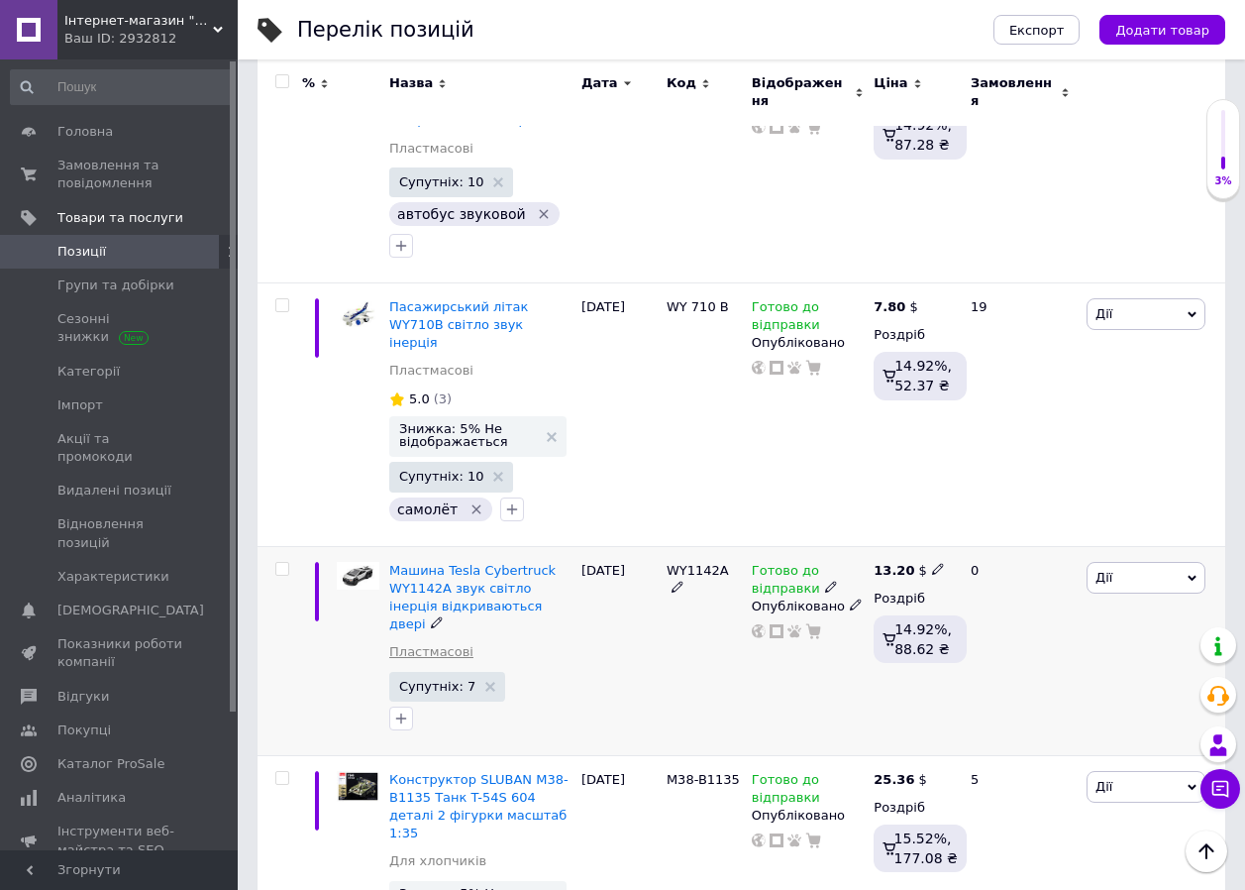
scroll to position [2624, 0]
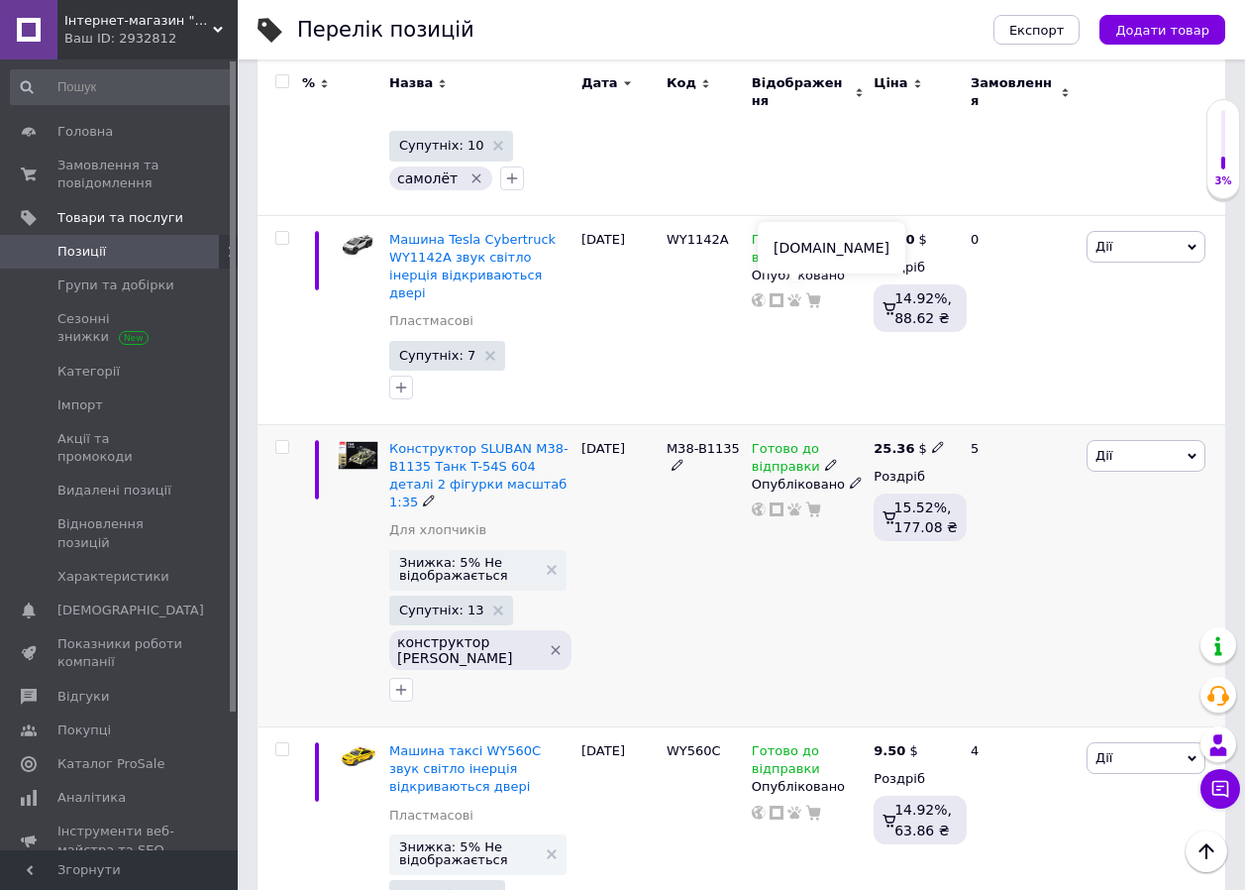
click at [796, 502] on icon at bounding box center [794, 509] width 14 height 14
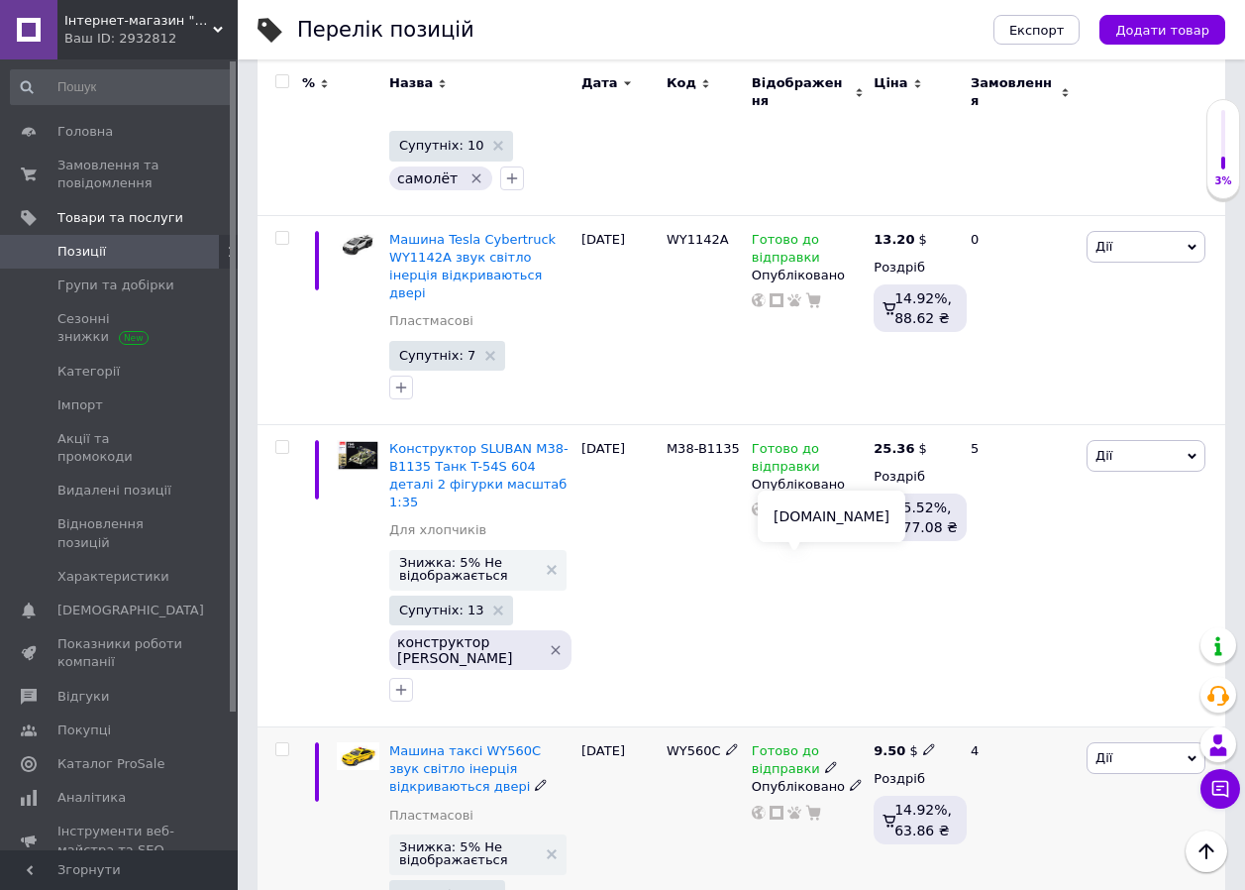
click at [799, 805] on icon at bounding box center [794, 812] width 14 height 14
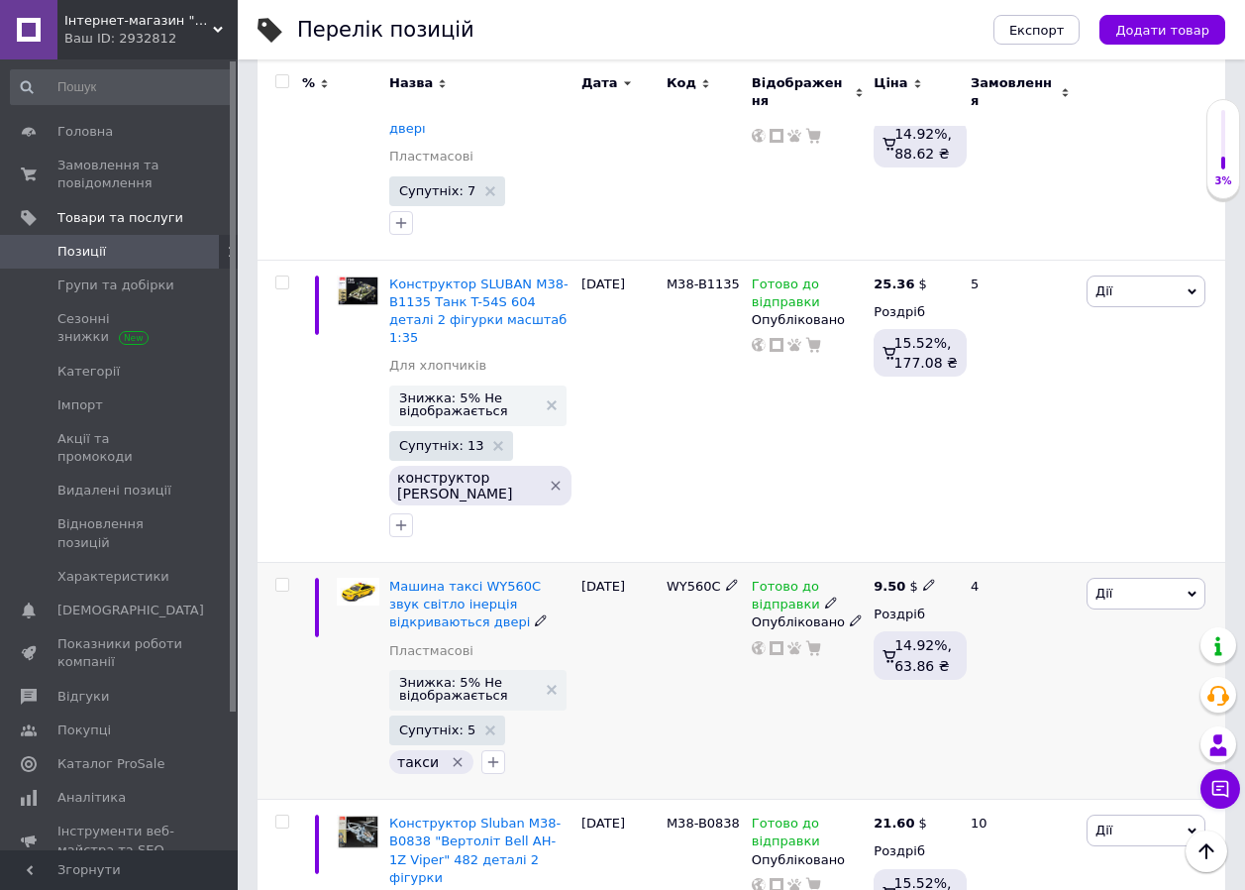
scroll to position [2954, 0]
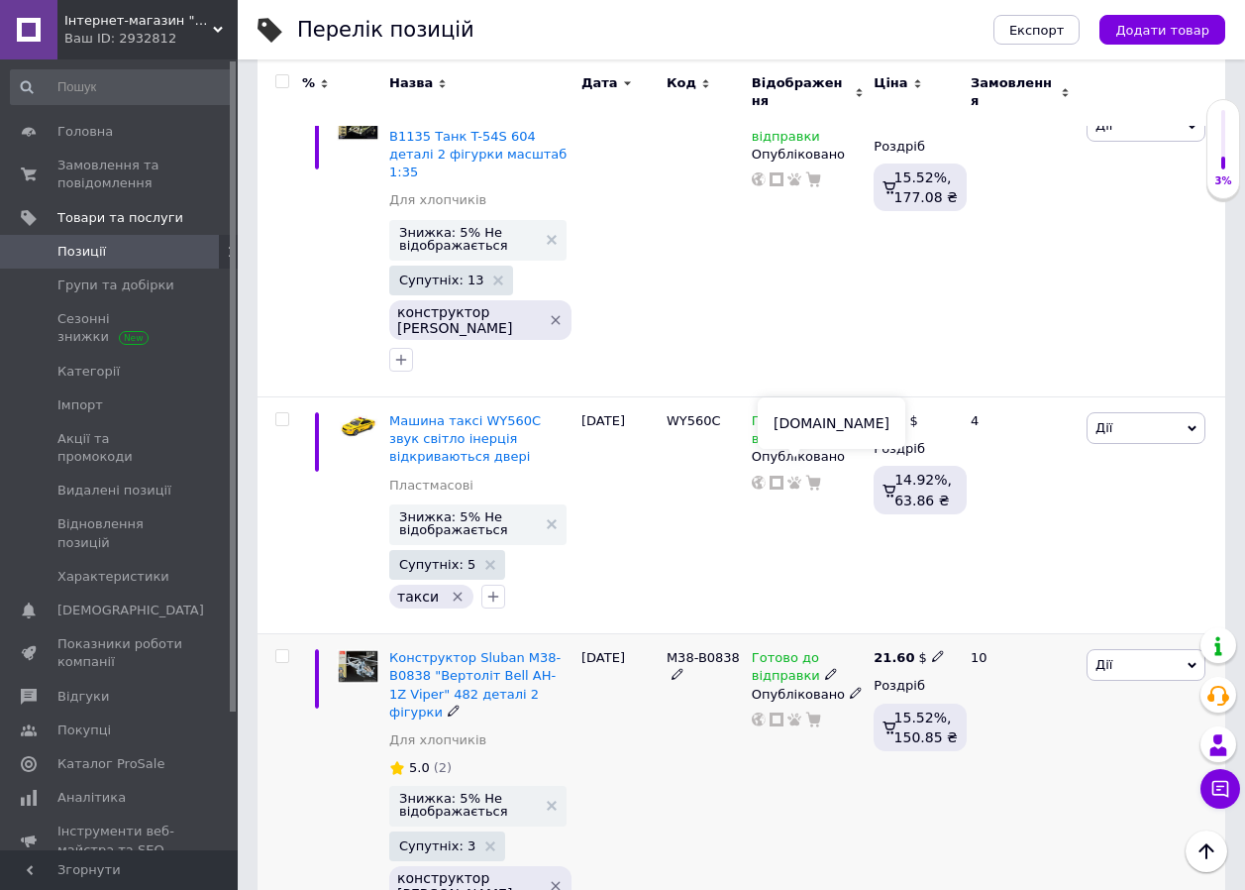
click at [791, 712] on icon at bounding box center [794, 719] width 14 height 14
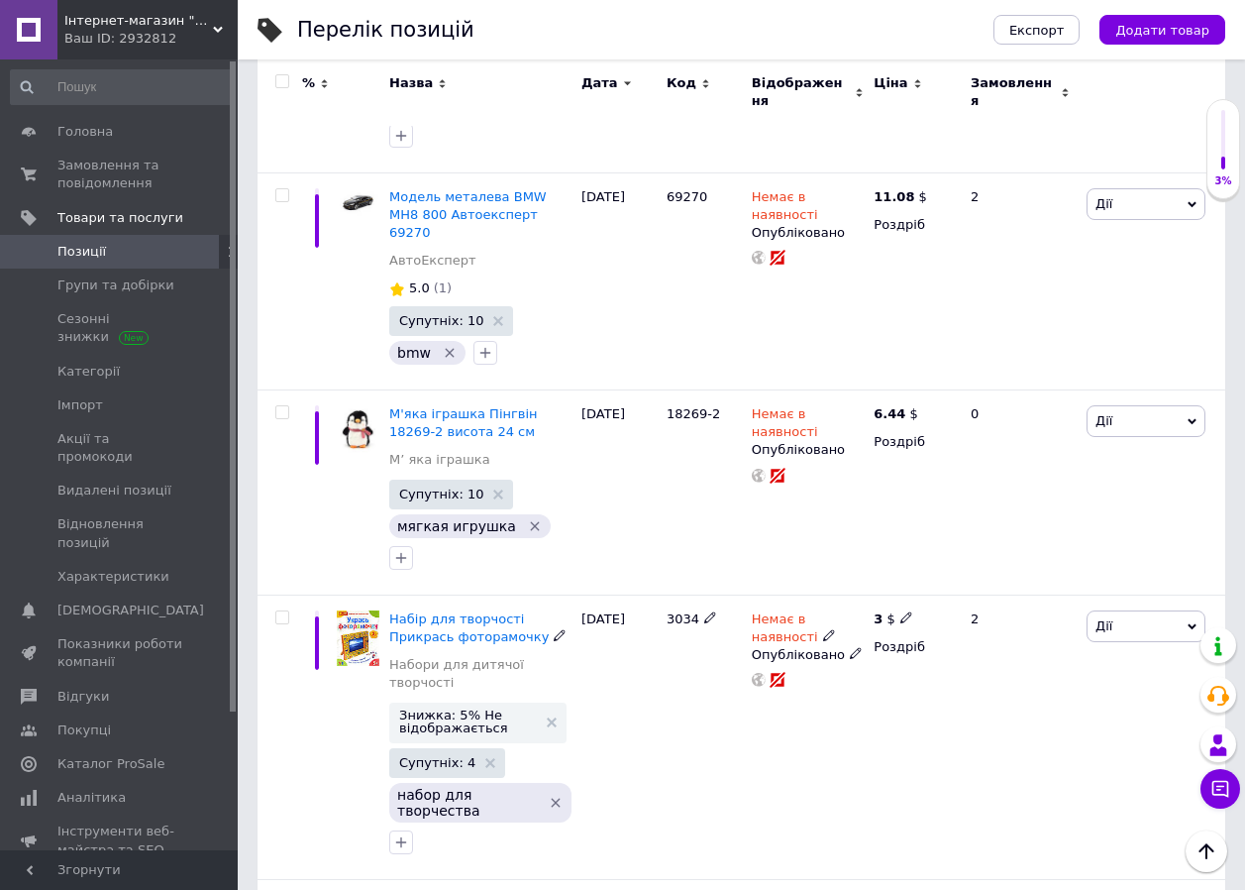
scroll to position [6751, 0]
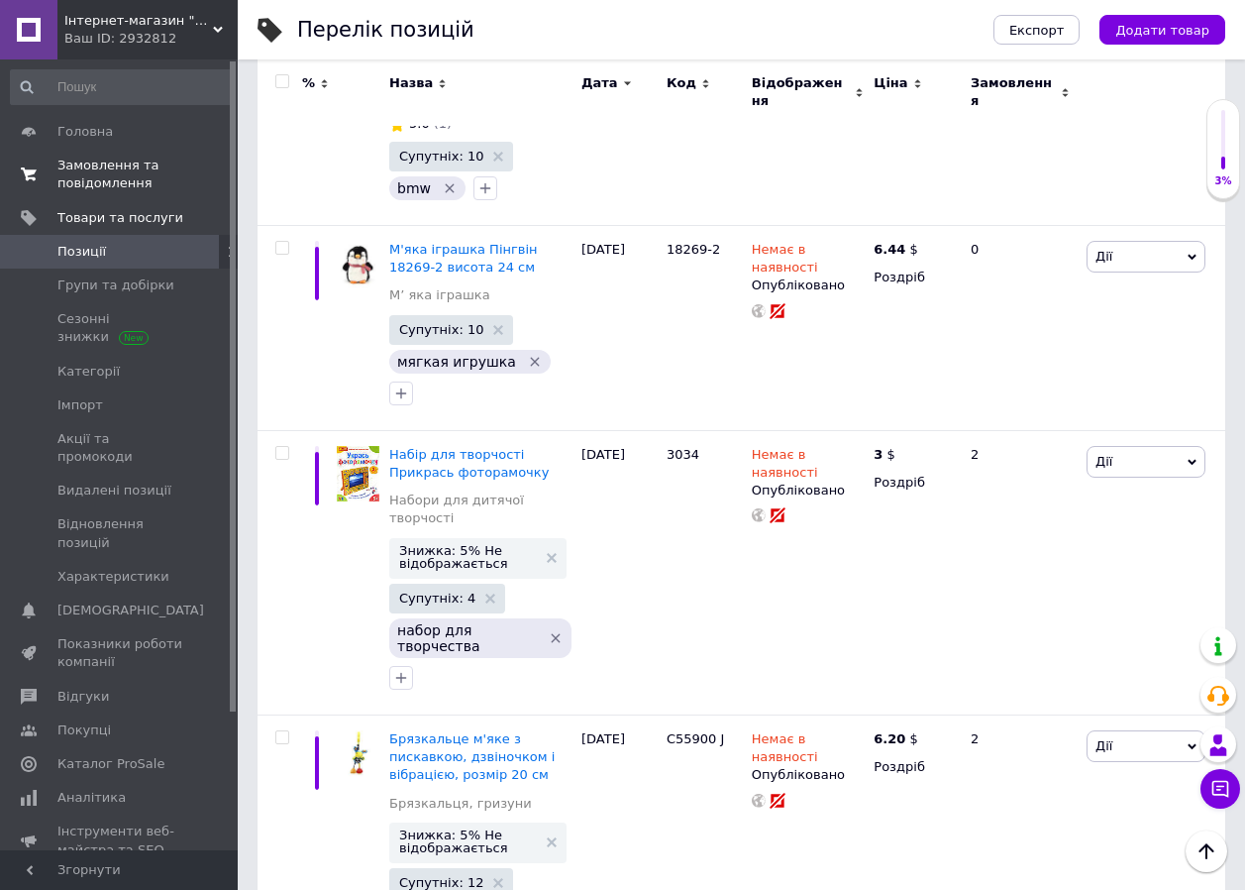
click at [85, 167] on span "Замовлення та повідомлення" at bounding box center [120, 175] width 126 height 36
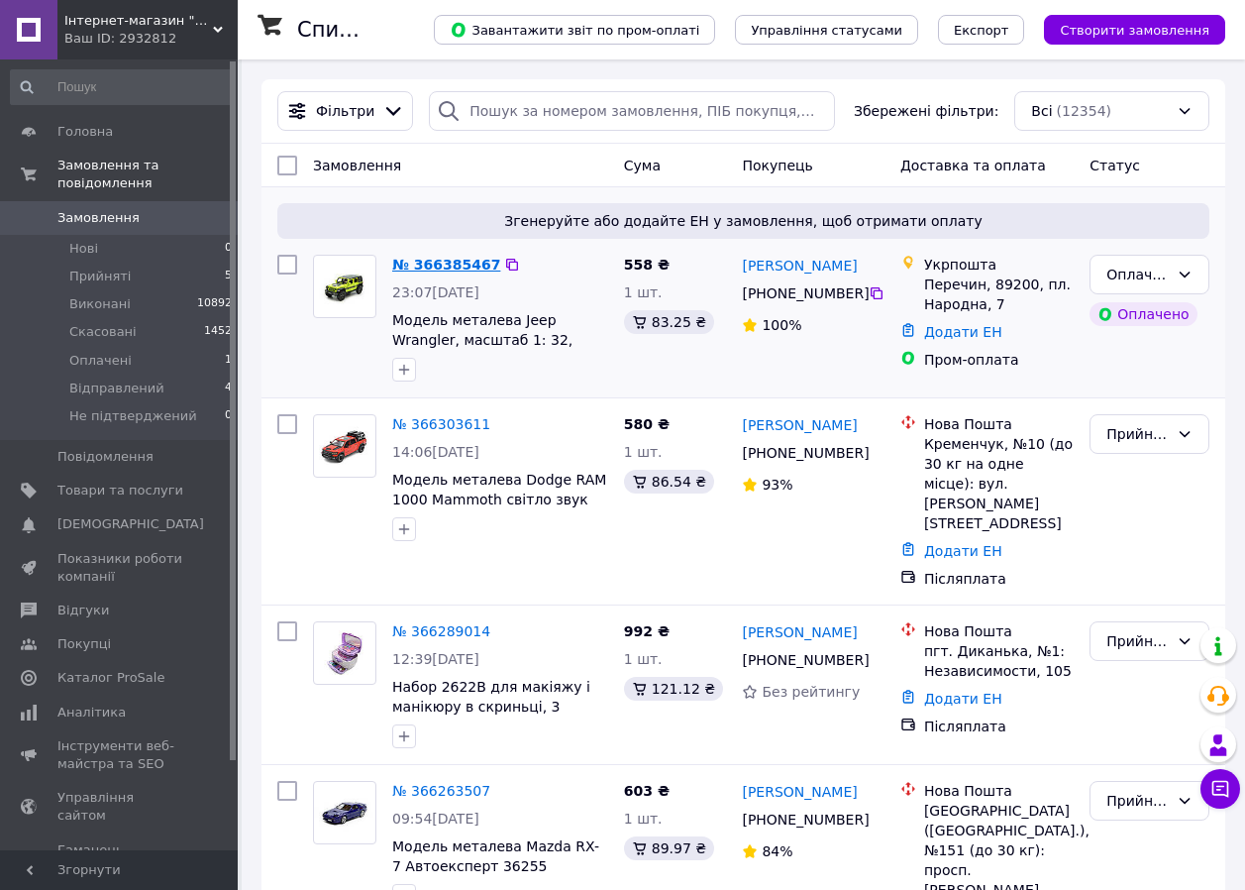
click at [406, 266] on link "№ 366385467" at bounding box center [446, 265] width 108 height 16
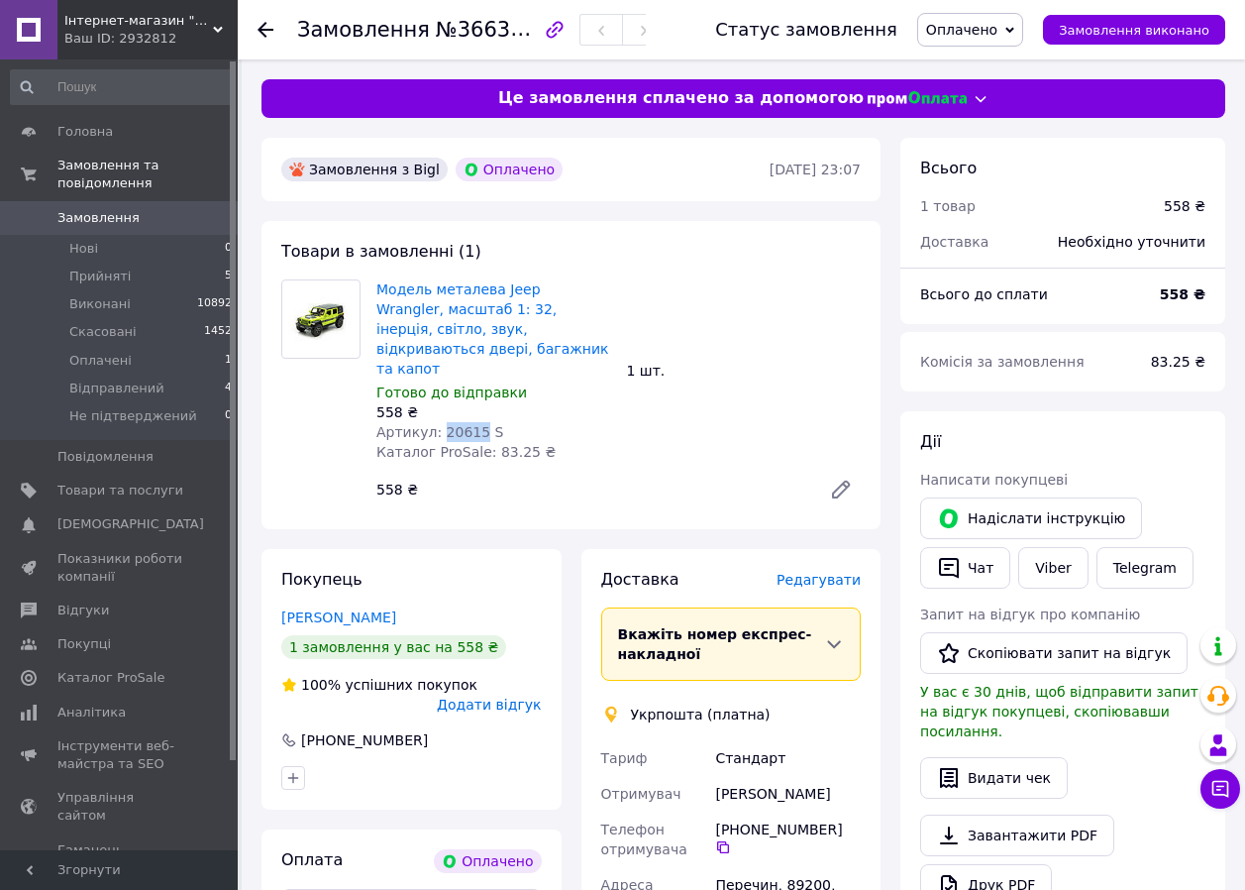
drag, startPoint x: 435, startPoint y: 407, endPoint x: 471, endPoint y: 402, distance: 36.0
click at [471, 424] on span "Артикул: 20615 S" at bounding box center [439, 432] width 127 height 16
click at [448, 424] on span "Артикул: 20615 S" at bounding box center [439, 432] width 127 height 16
copy span "20615"
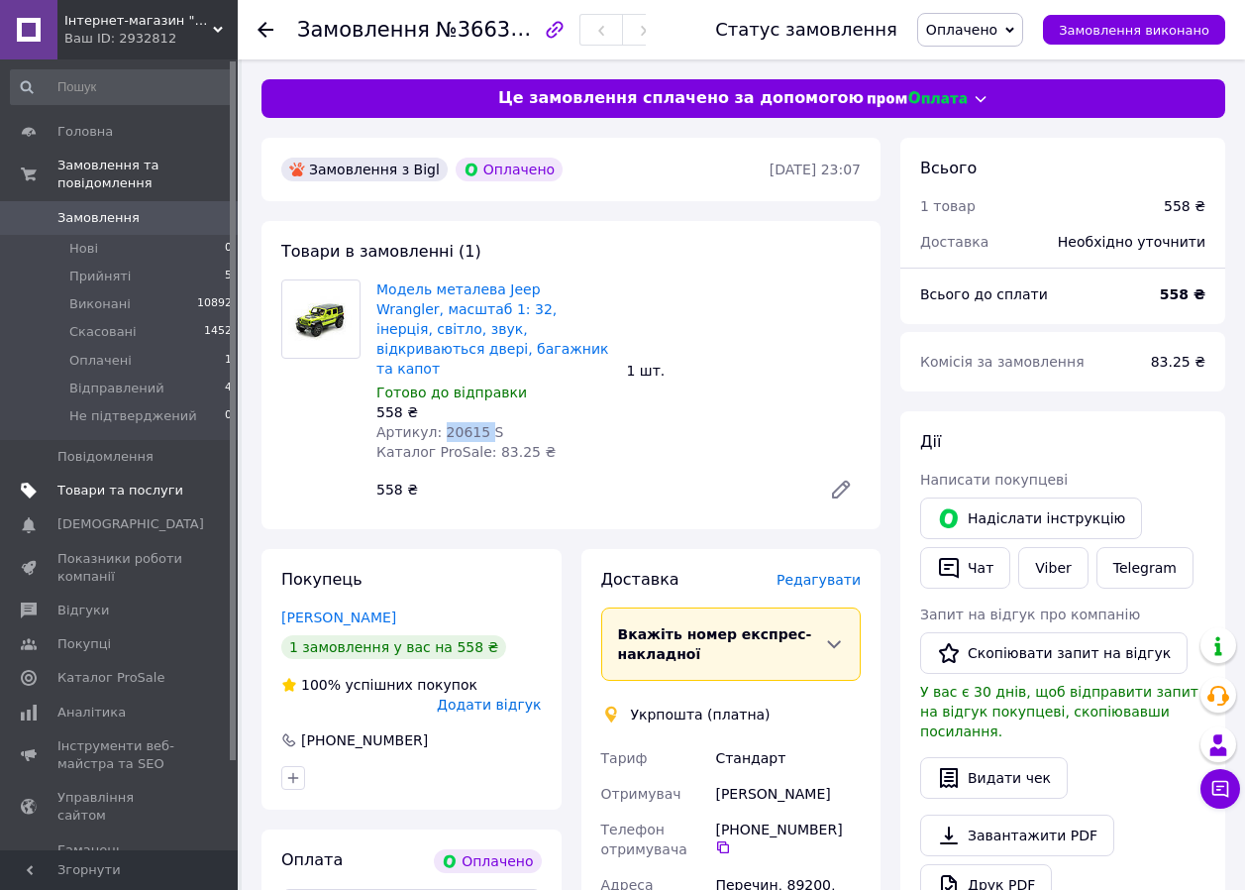
click at [80, 481] on span "Товари та послуги" at bounding box center [120, 490] width 126 height 18
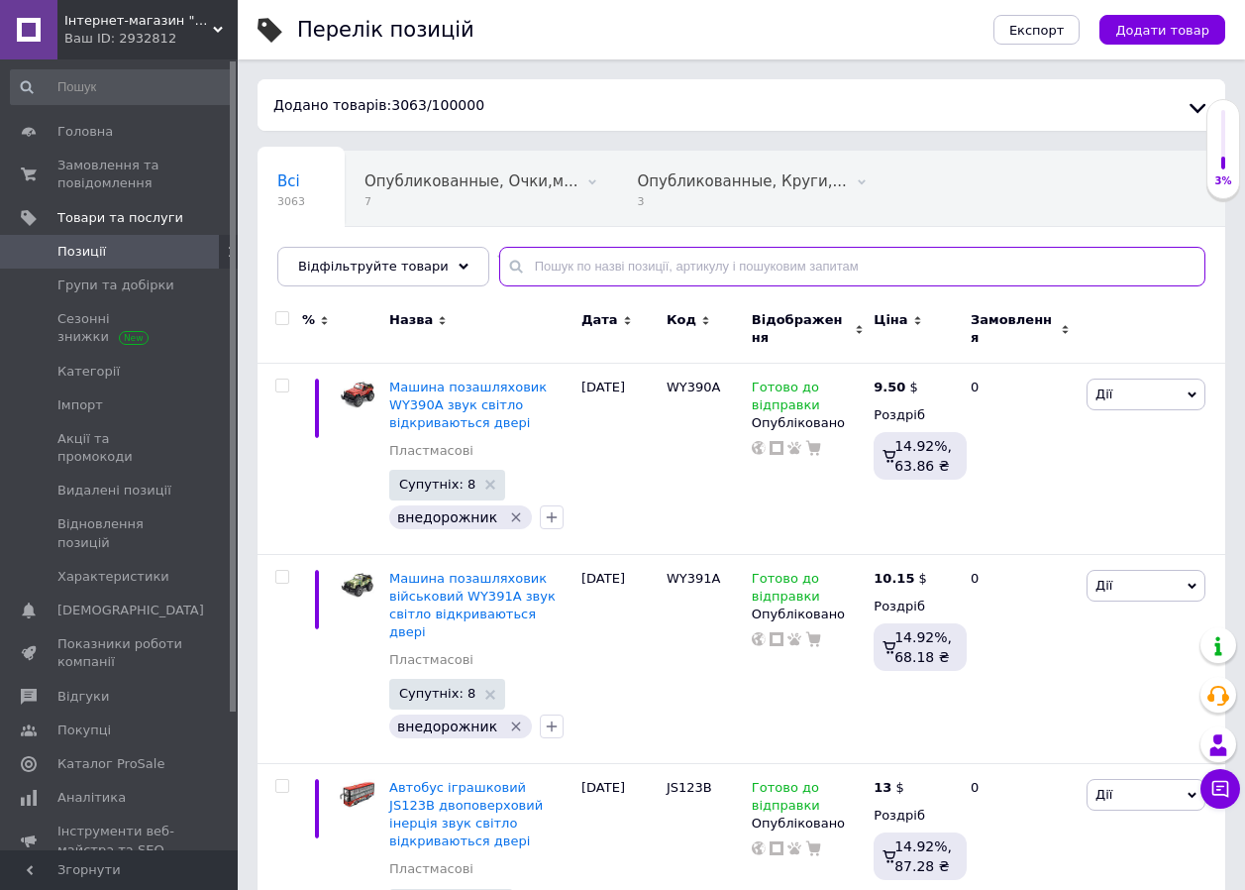
paste input "20615"
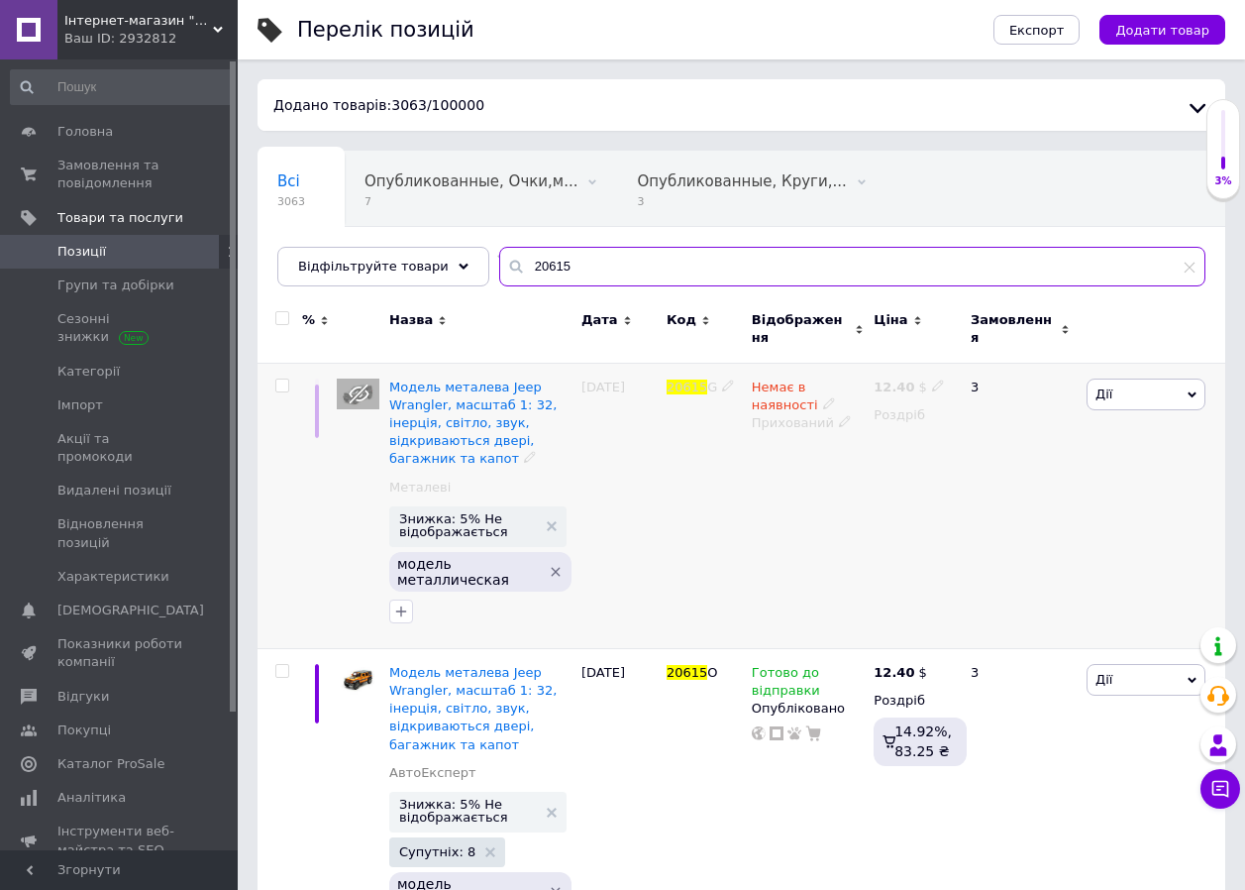
scroll to position [330, 0]
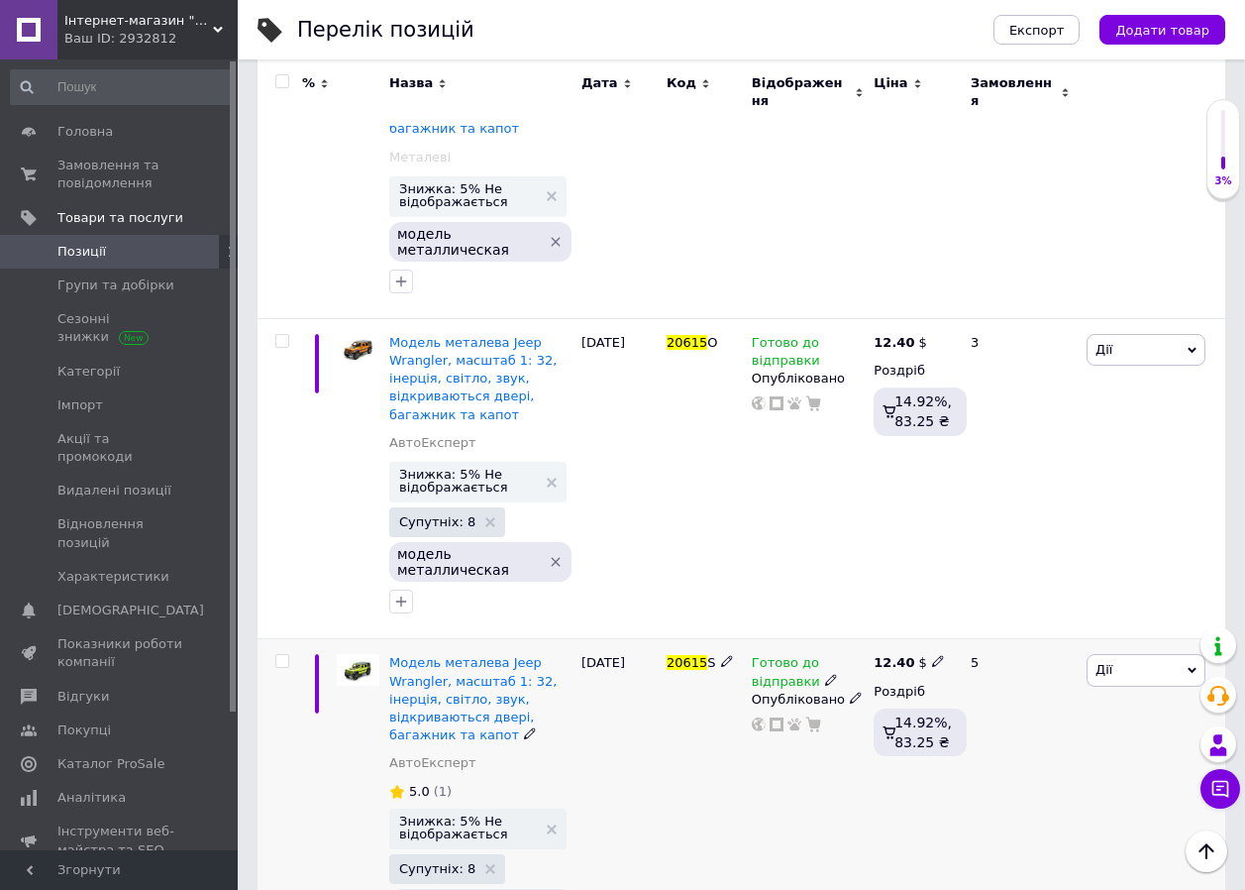
type input "20615"
click at [825, 672] on span at bounding box center [831, 679] width 12 height 14
click at [915, 718] on li "Немає в наявності" at bounding box center [978, 732] width 188 height 28
click at [745, 779] on div "20615 S" at bounding box center [704, 812] width 85 height 347
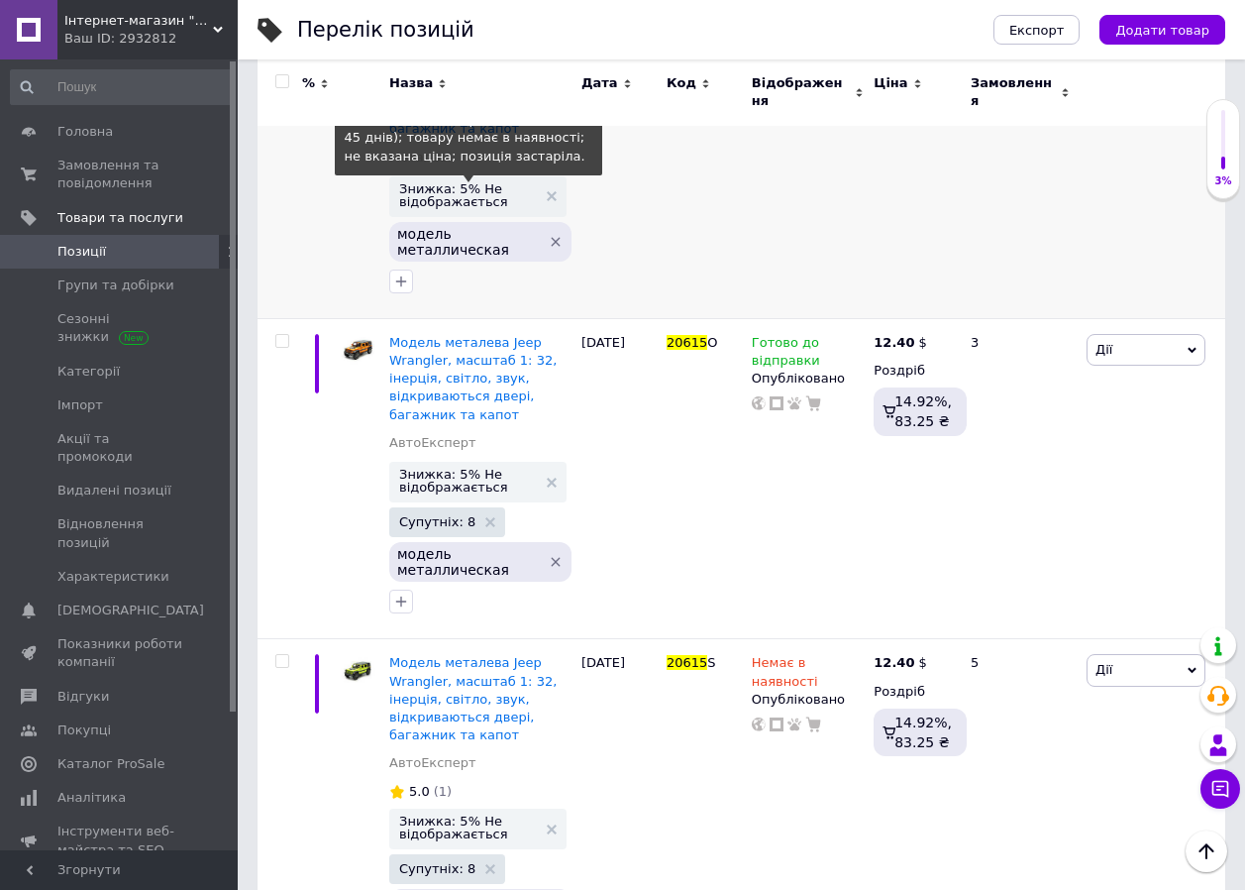
scroll to position [0, 0]
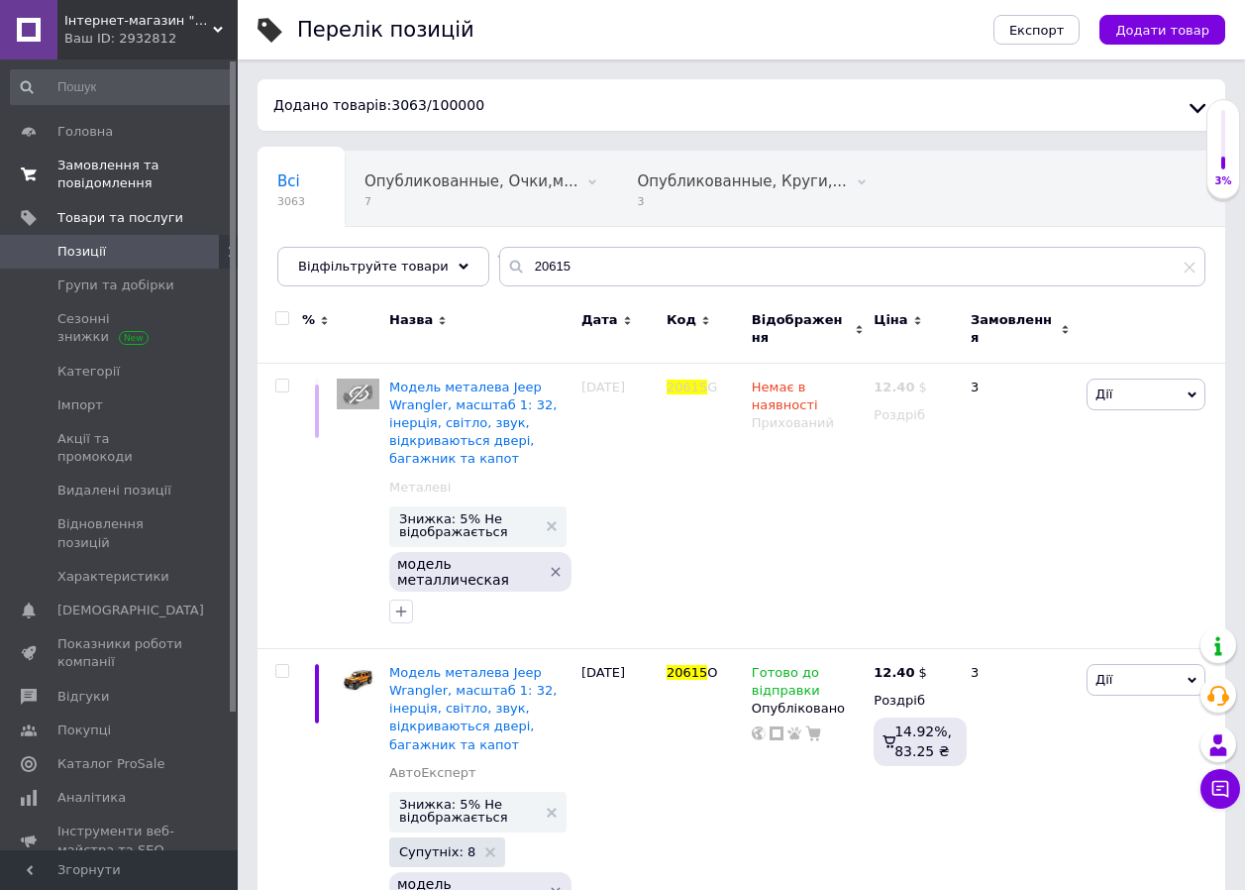
click at [73, 174] on span "Замовлення та повідомлення" at bounding box center [120, 175] width 126 height 36
